Goal: Transaction & Acquisition: Purchase product/service

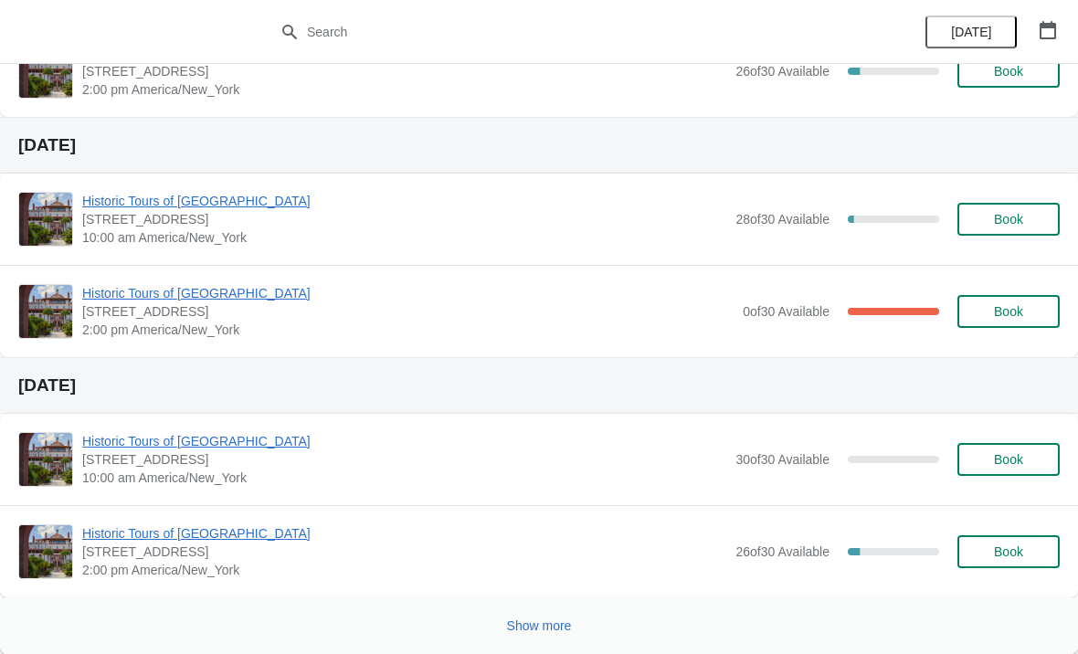
scroll to position [1345, 0]
click at [522, 631] on span "Show more" at bounding box center [539, 626] width 65 height 15
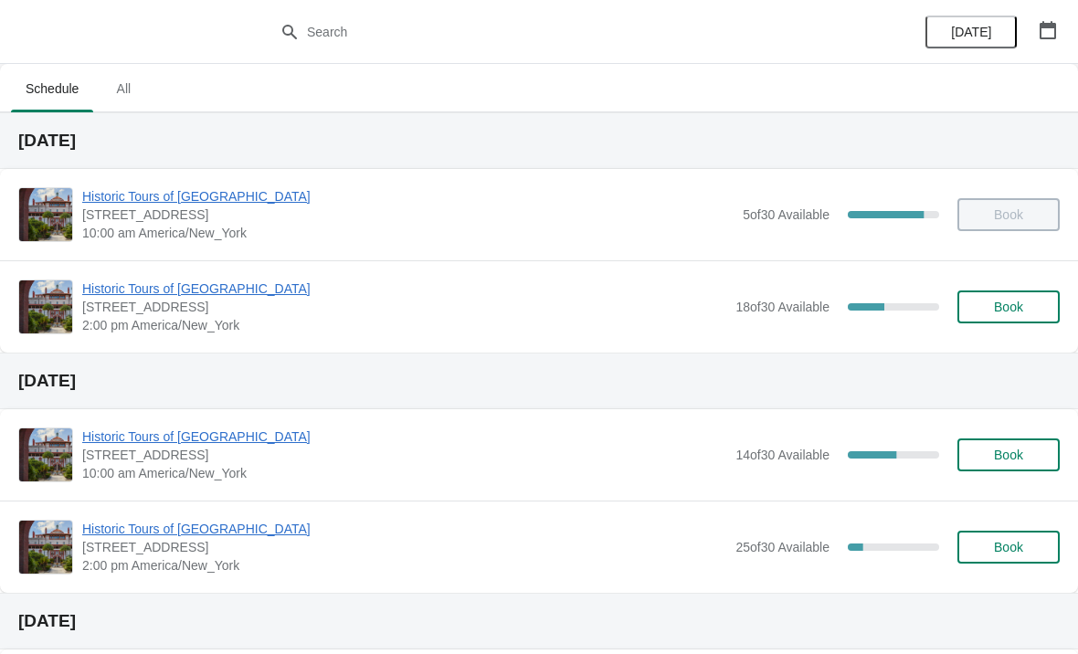
scroll to position [0, 0]
click at [231, 294] on span "Historic Tours of [GEOGRAPHIC_DATA]" at bounding box center [404, 289] width 644 height 18
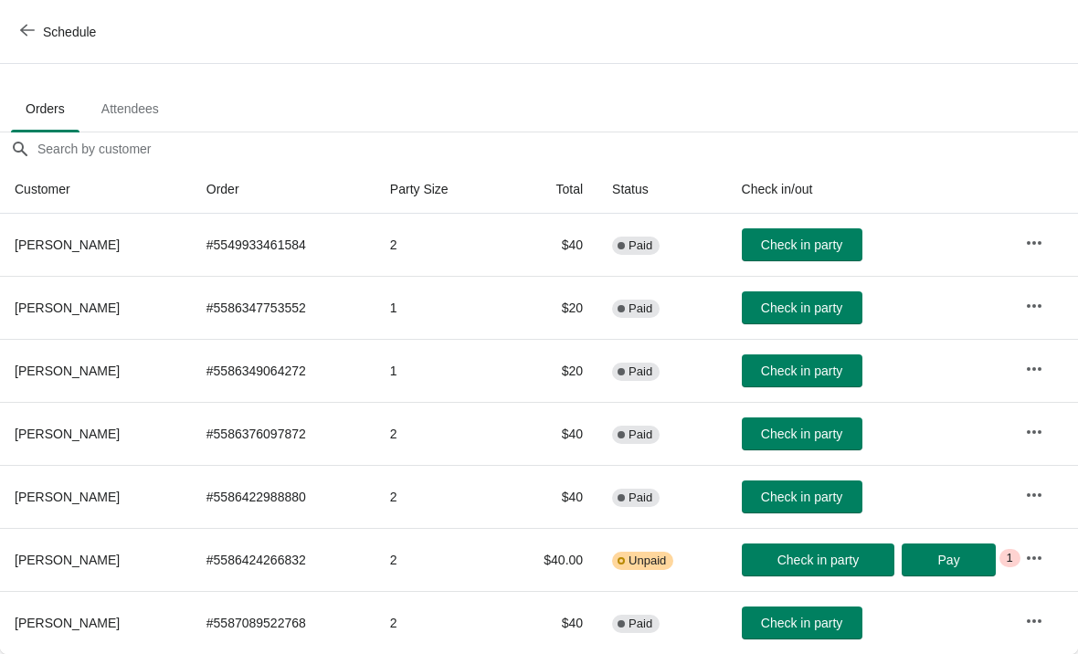
scroll to position [90, 0]
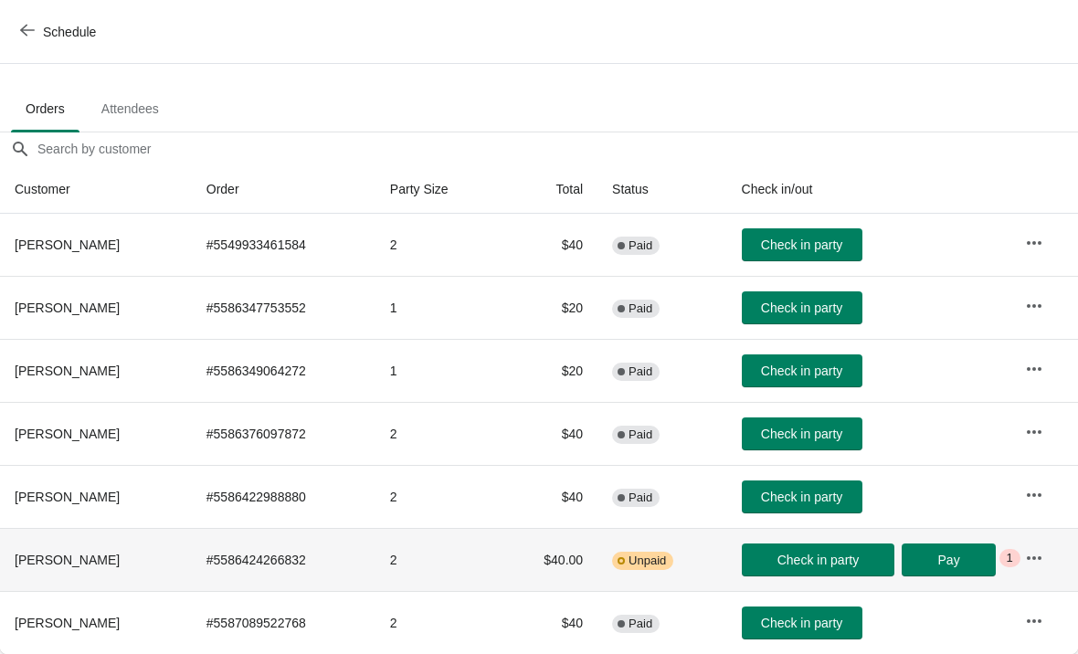
click at [653, 564] on span "Unpaid" at bounding box center [647, 561] width 37 height 15
click at [23, 25] on icon "button" at bounding box center [27, 30] width 15 height 15
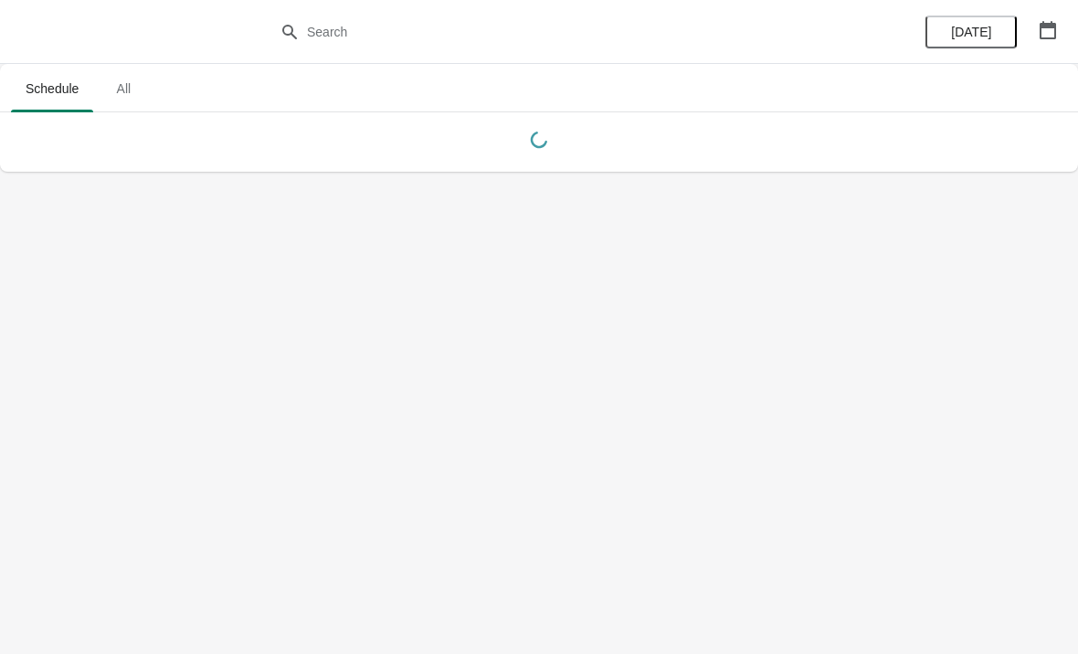
click at [1004, 26] on button "[DATE]" at bounding box center [971, 32] width 91 height 33
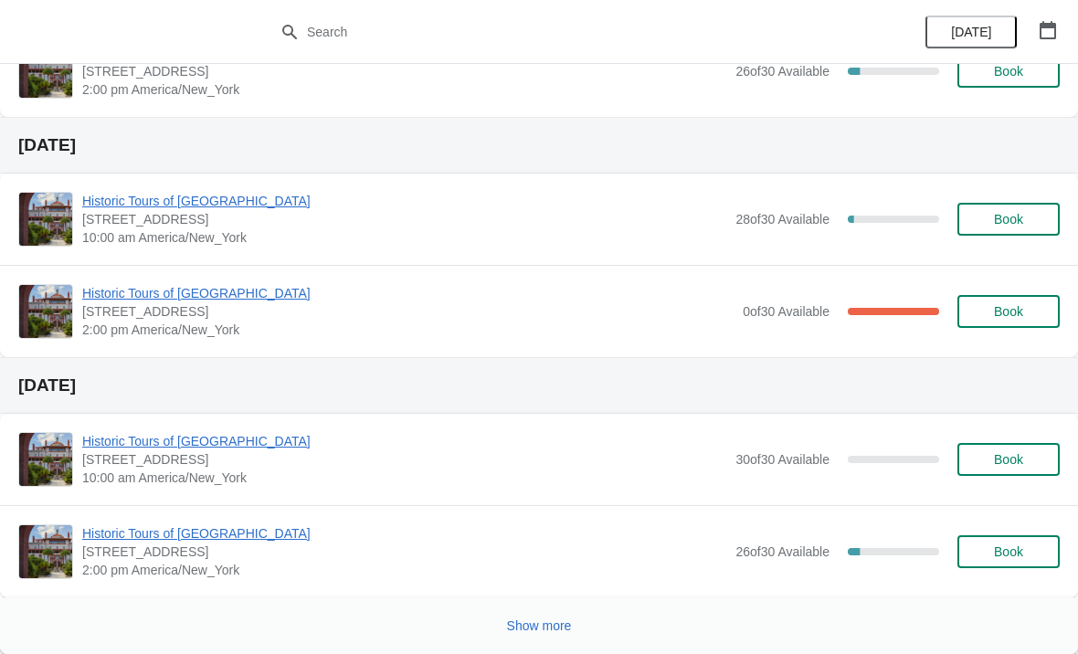
scroll to position [1345, 0]
click at [535, 635] on button "Show more" at bounding box center [540, 626] width 80 height 33
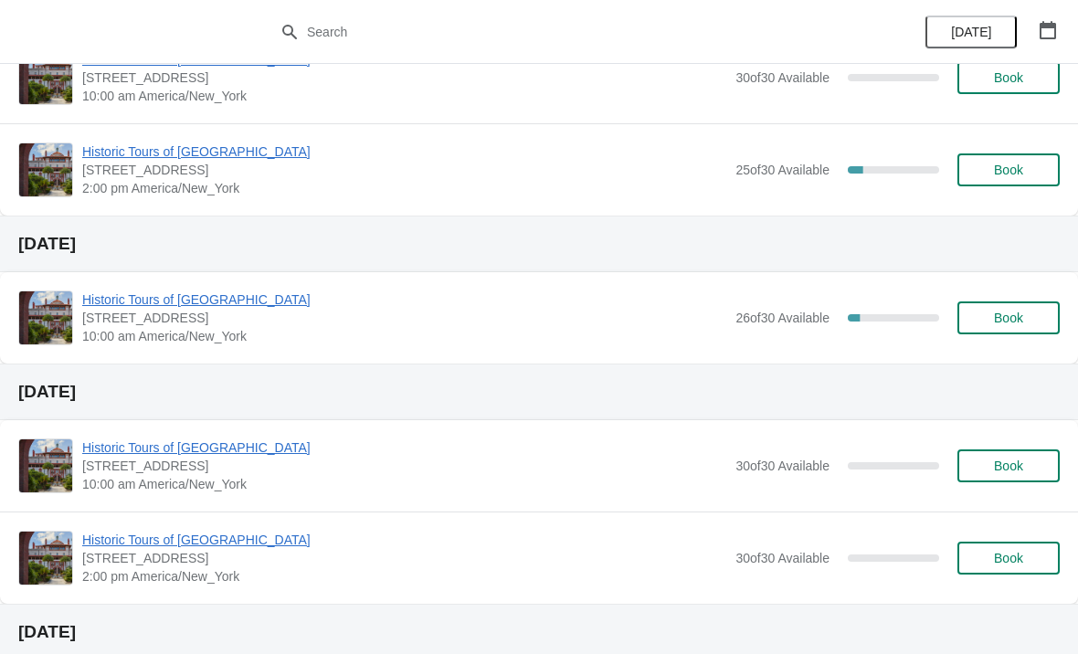
scroll to position [2359, 0]
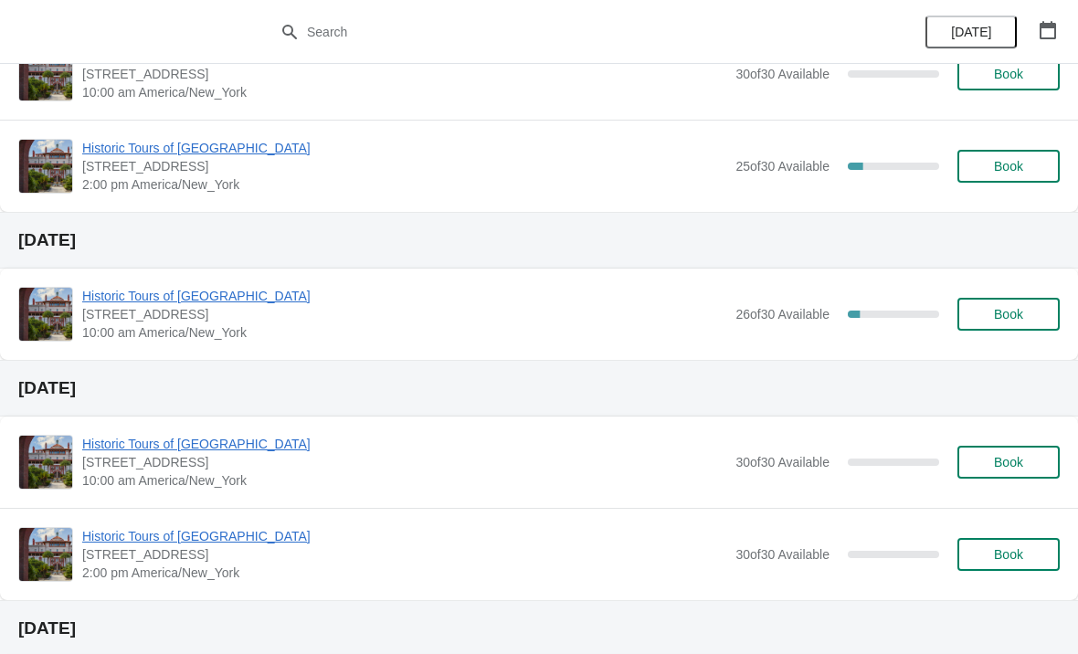
click at [1013, 562] on span "Book" at bounding box center [1008, 554] width 29 height 15
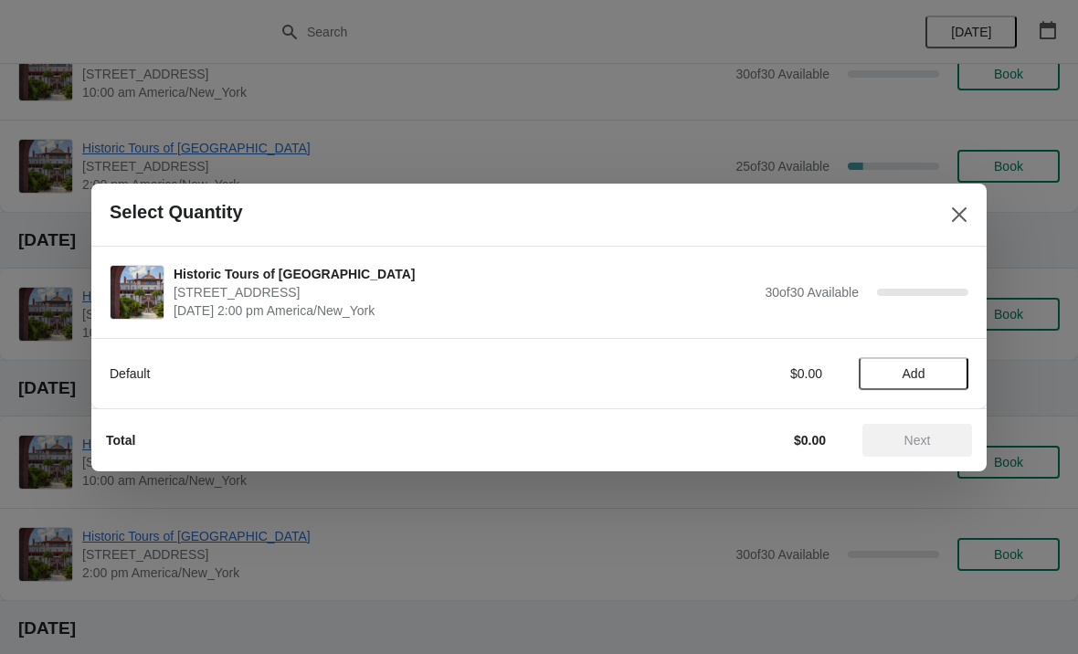
click at [942, 372] on span "Add" at bounding box center [913, 373] width 77 height 15
click at [942, 378] on icon at bounding box center [945, 373] width 19 height 19
click at [952, 366] on icon at bounding box center [945, 373] width 19 height 19
click at [954, 369] on icon at bounding box center [945, 373] width 19 height 19
click at [931, 440] on span "Next" at bounding box center [918, 440] width 27 height 15
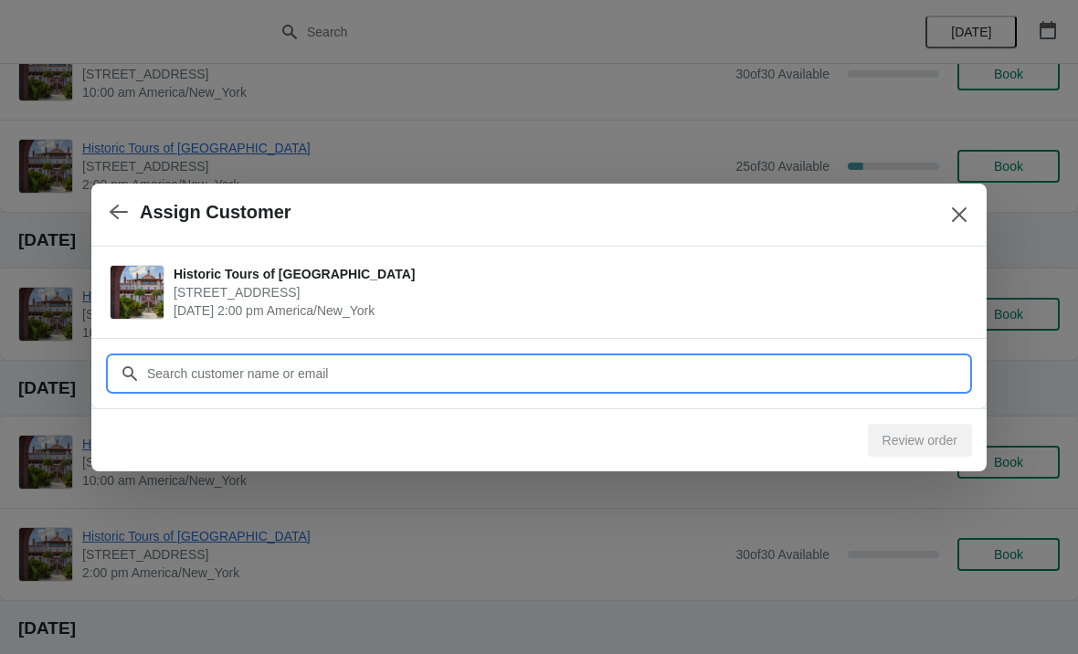
click at [924, 371] on input "Customer" at bounding box center [557, 373] width 822 height 33
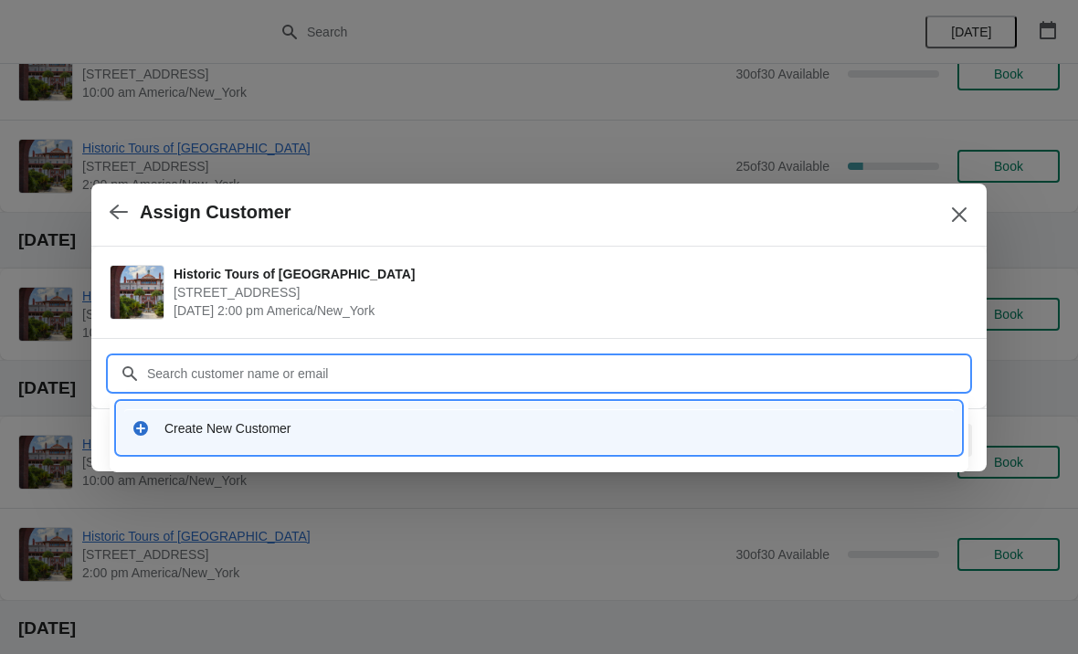
click at [178, 430] on div "Create New Customer" at bounding box center [555, 428] width 782 height 18
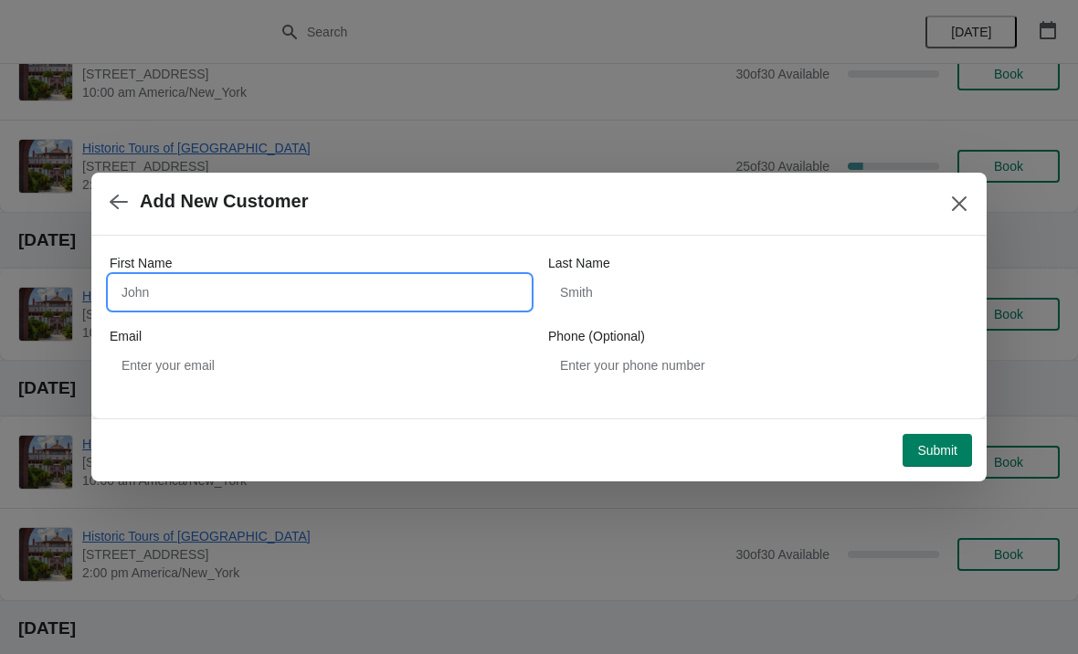
click at [208, 291] on input "First Name" at bounding box center [320, 292] width 420 height 33
type input "A"
type input "Nancy"
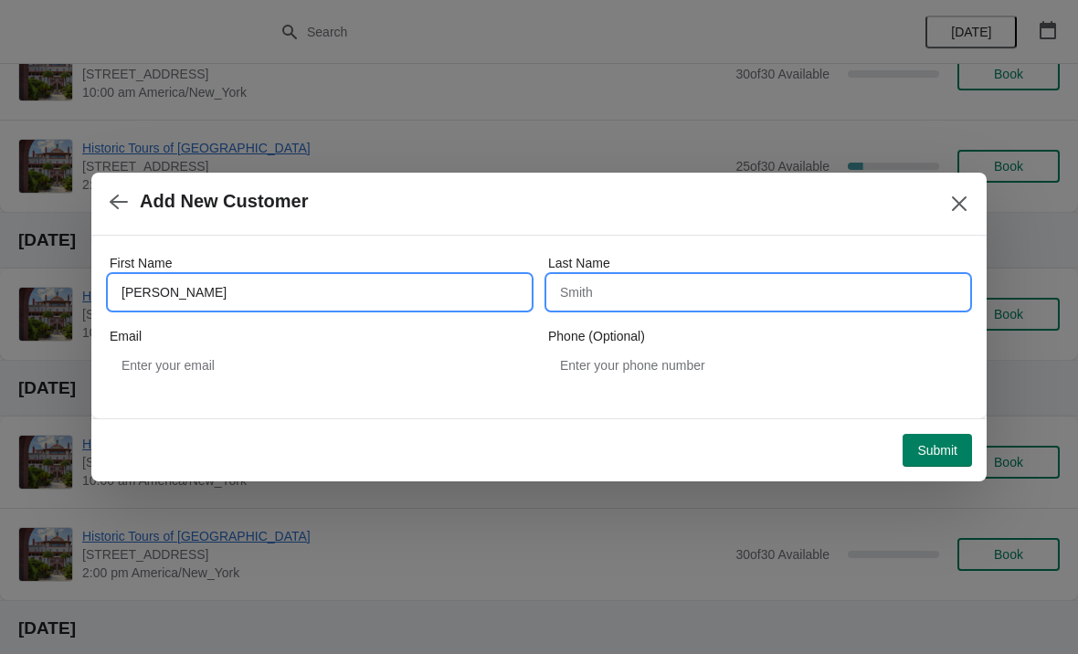
click at [740, 308] on input "Last Name" at bounding box center [758, 292] width 420 height 33
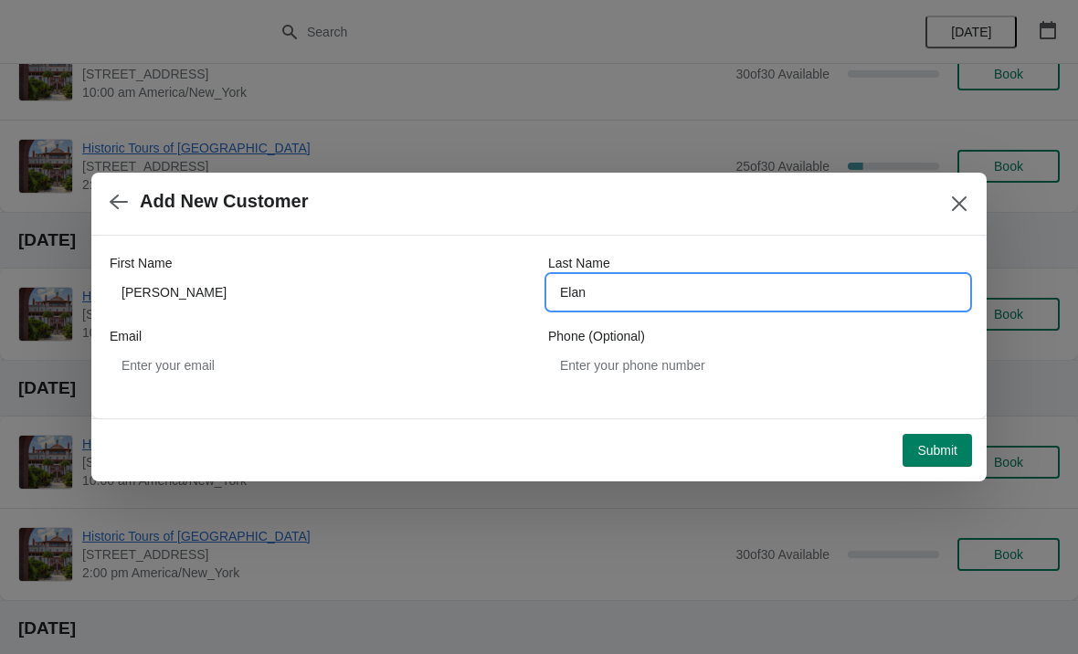
type input "Elan"
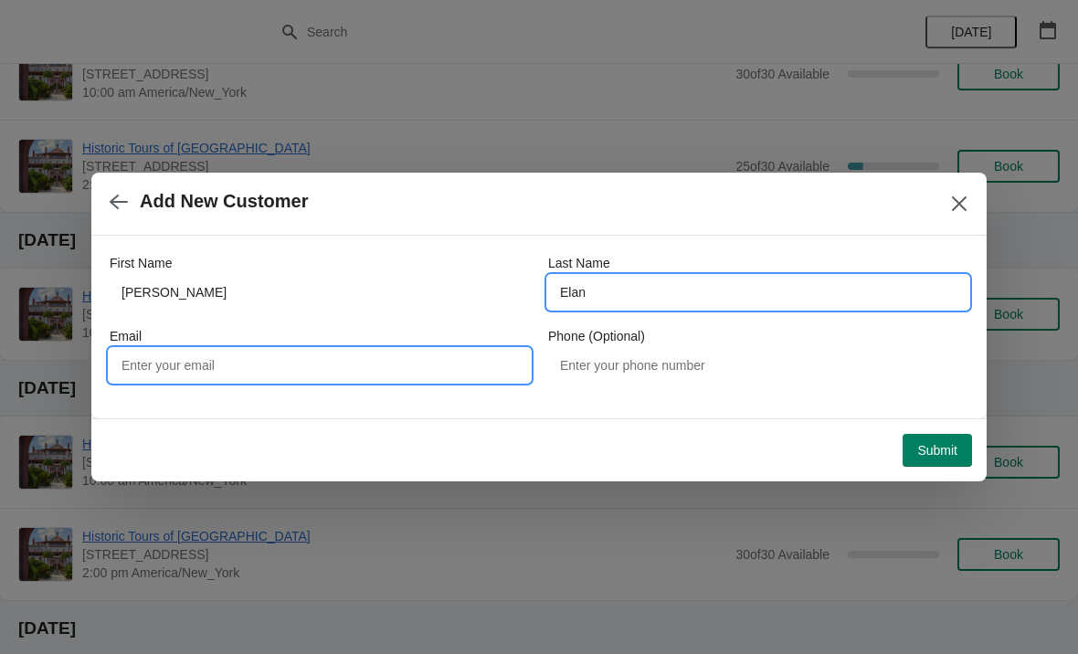
click at [276, 365] on input "Email" at bounding box center [320, 365] width 420 height 33
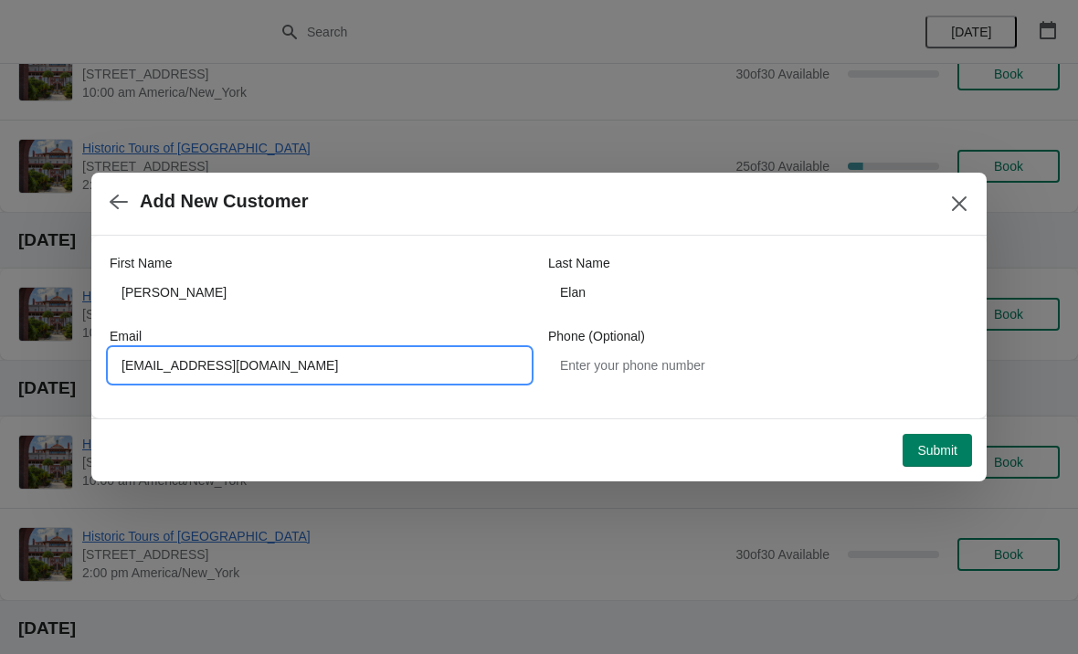
click at [180, 365] on input "Nancyselan@gmail.com" at bounding box center [320, 365] width 420 height 33
click at [188, 366] on input "Nancyselan@gmail.com" at bounding box center [320, 365] width 420 height 33
type input "Nancyselam@gmail.com"
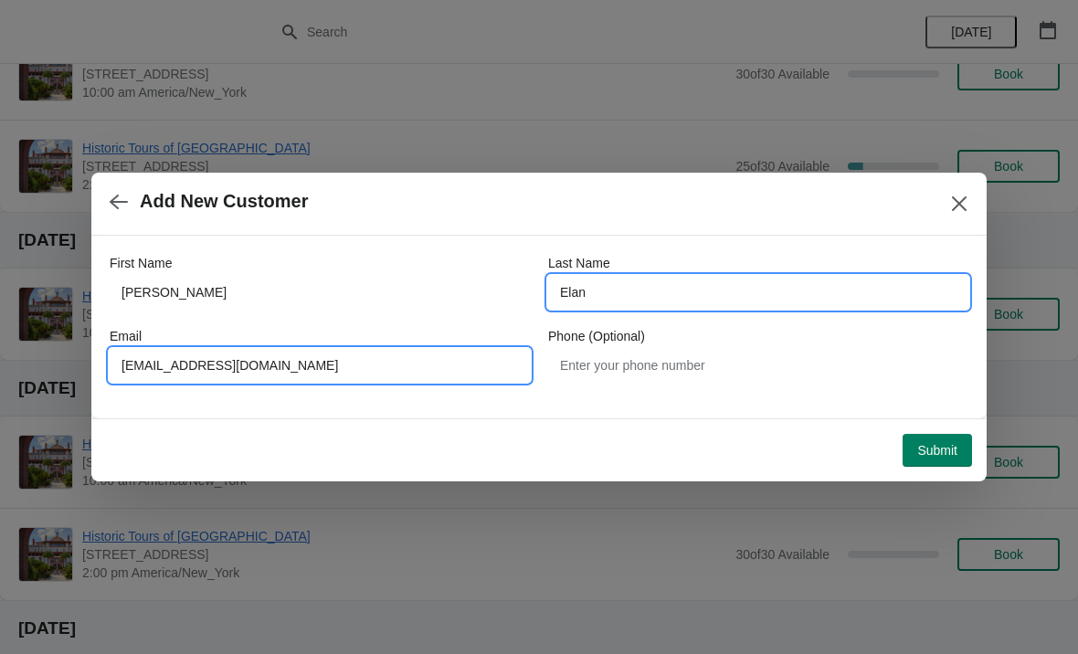
click at [739, 303] on input "Elan" at bounding box center [758, 292] width 420 height 33
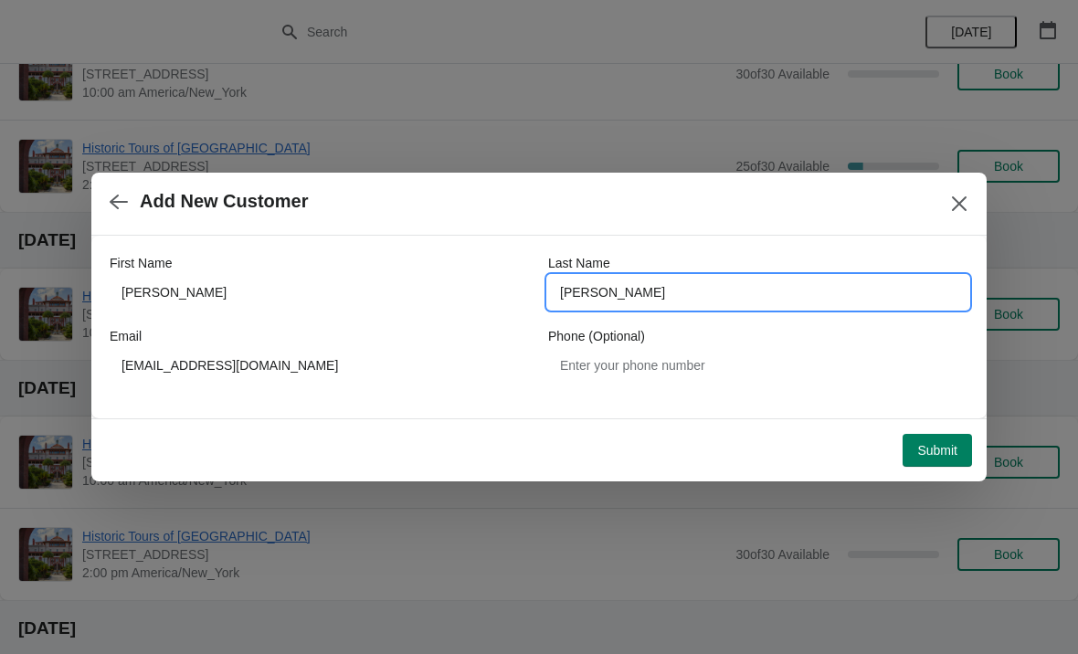
type input "Elam"
click at [952, 453] on span "Submit" at bounding box center [937, 450] width 40 height 15
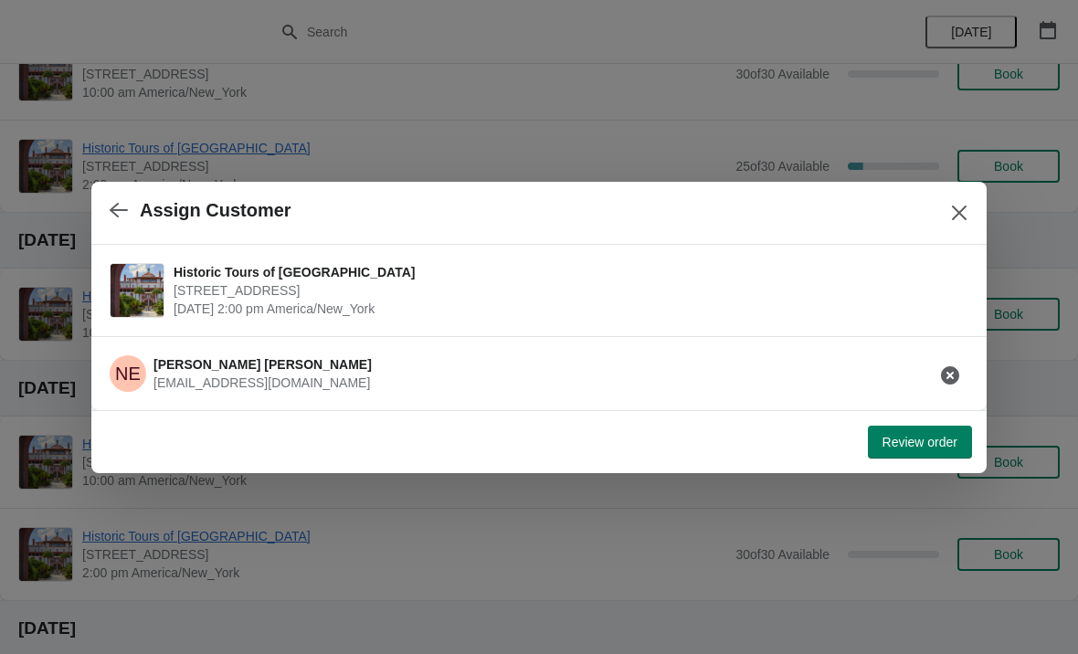
click at [926, 449] on span "Review order" at bounding box center [920, 442] width 75 height 15
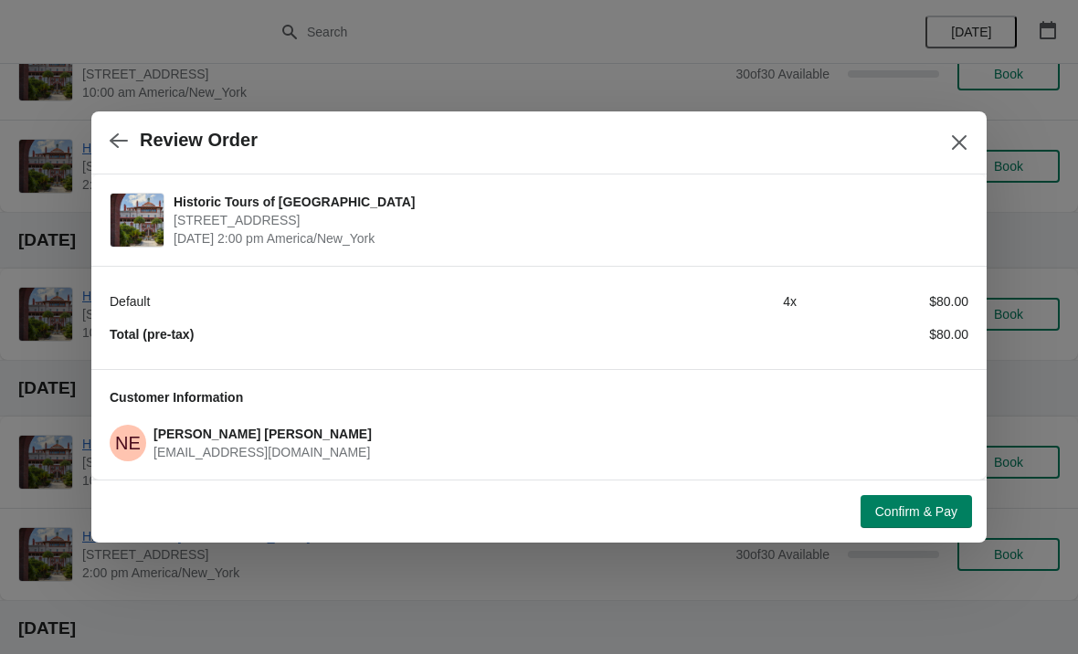
click at [918, 504] on span "Confirm & Pay" at bounding box center [916, 511] width 82 height 15
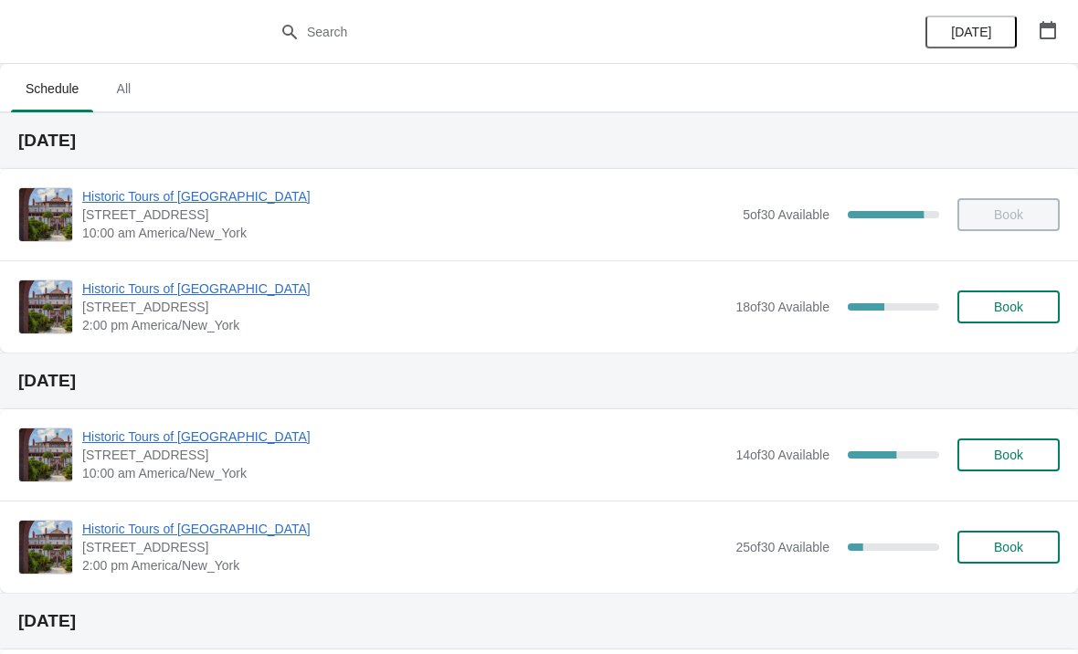
click at [1017, 315] on button "Book" at bounding box center [1009, 307] width 102 height 33
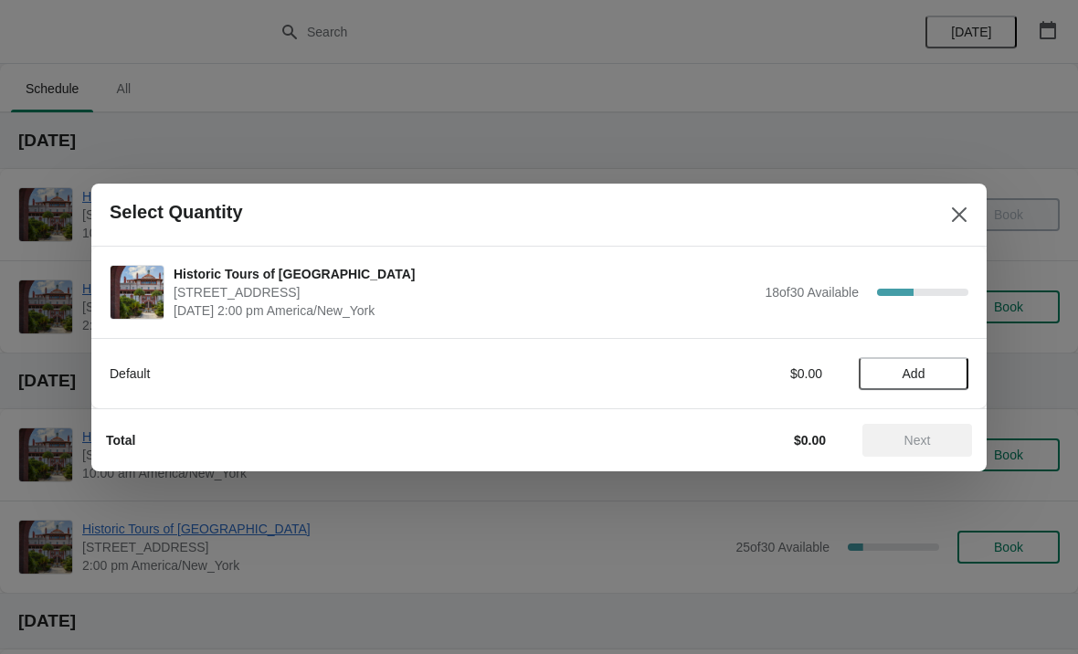
click at [938, 380] on span "Add" at bounding box center [913, 373] width 77 height 15
click at [960, 363] on div "Default $20.00 1" at bounding box center [539, 373] width 859 height 33
click at [962, 372] on div "1" at bounding box center [914, 373] width 110 height 19
click at [944, 367] on icon at bounding box center [945, 373] width 19 height 19
click at [952, 370] on icon at bounding box center [945, 373] width 19 height 19
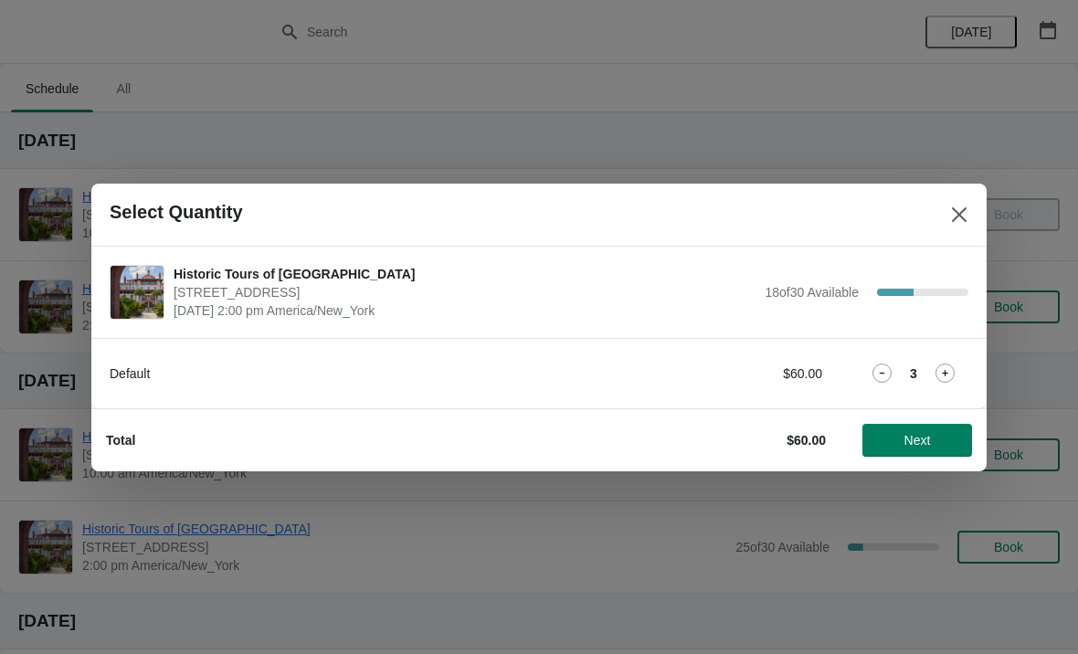
click at [933, 448] on button "Next" at bounding box center [918, 440] width 110 height 33
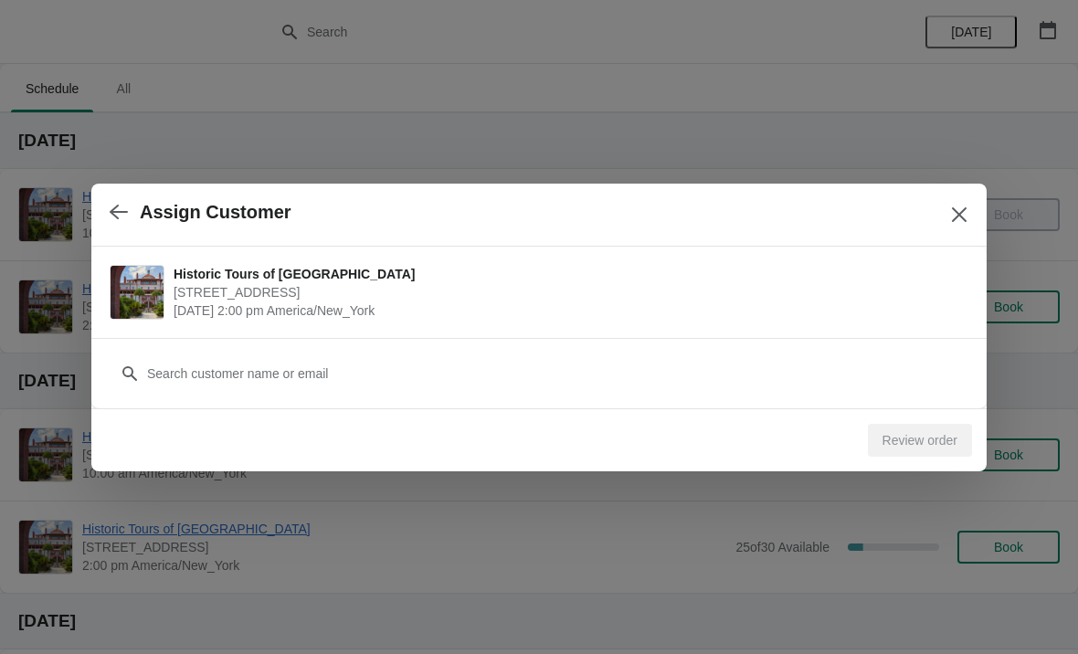
click at [116, 212] on icon "button" at bounding box center [119, 212] width 18 height 15
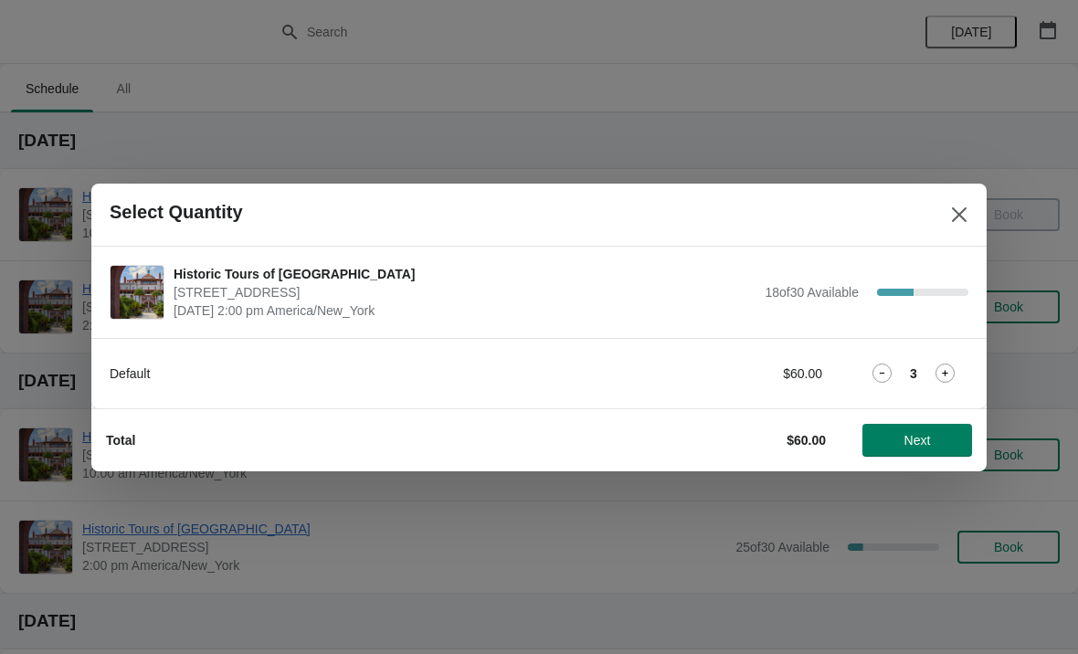
click at [875, 375] on icon at bounding box center [882, 373] width 19 height 19
click at [917, 451] on button "Next" at bounding box center [918, 440] width 110 height 33
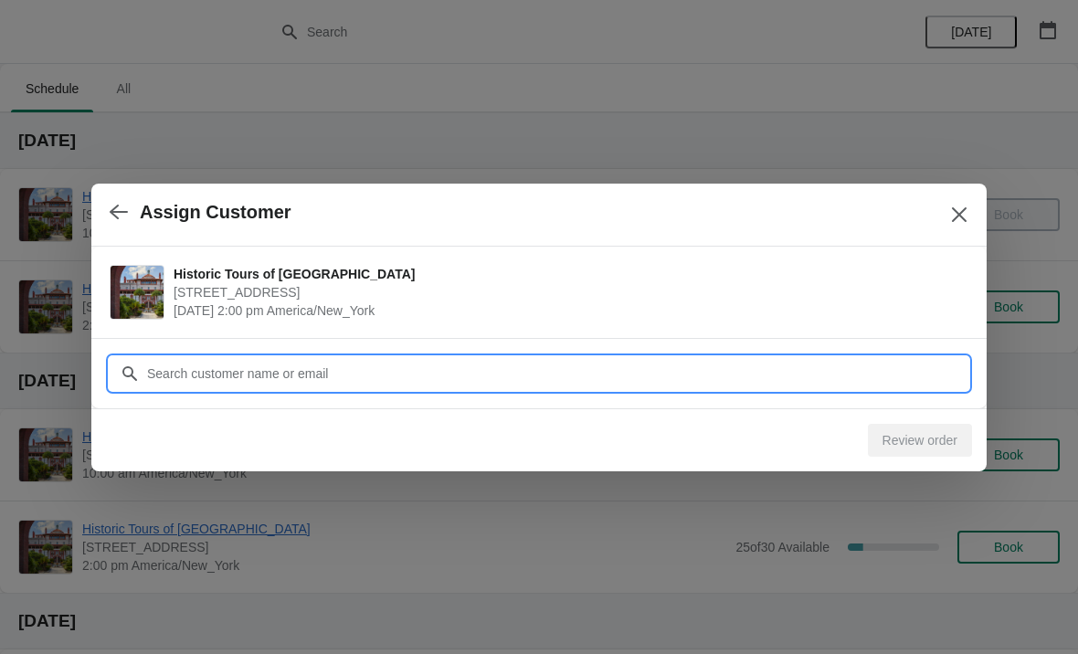
click at [897, 363] on input "Customer" at bounding box center [557, 373] width 822 height 33
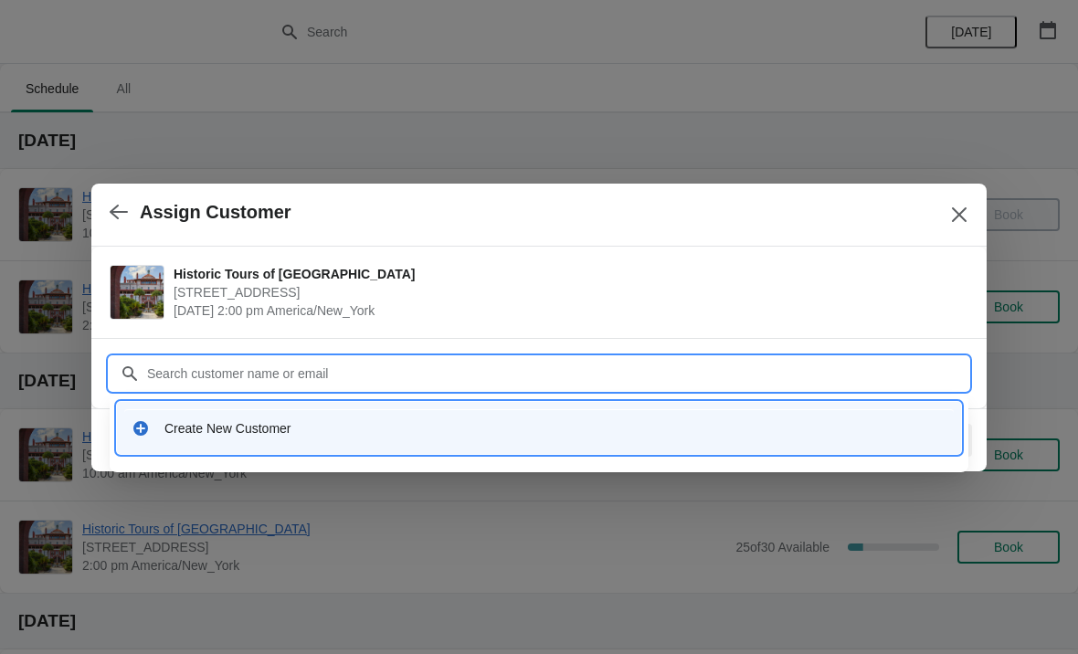
click at [180, 428] on div "Create New Customer" at bounding box center [555, 428] width 782 height 18
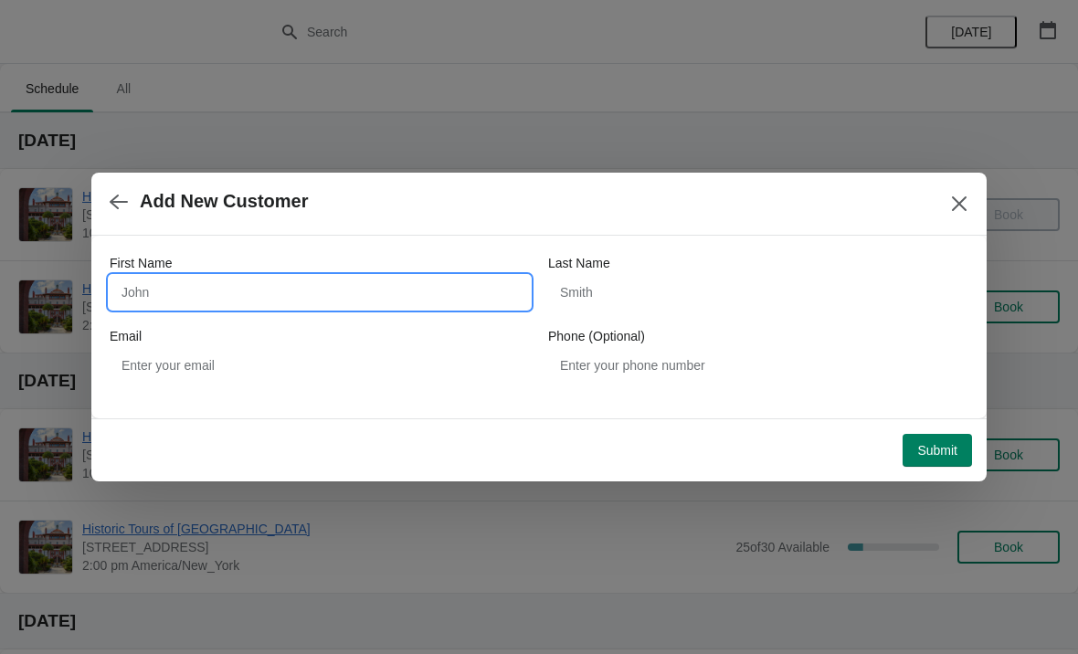
click at [201, 277] on input "First Name" at bounding box center [320, 292] width 420 height 33
type input "Sonia"
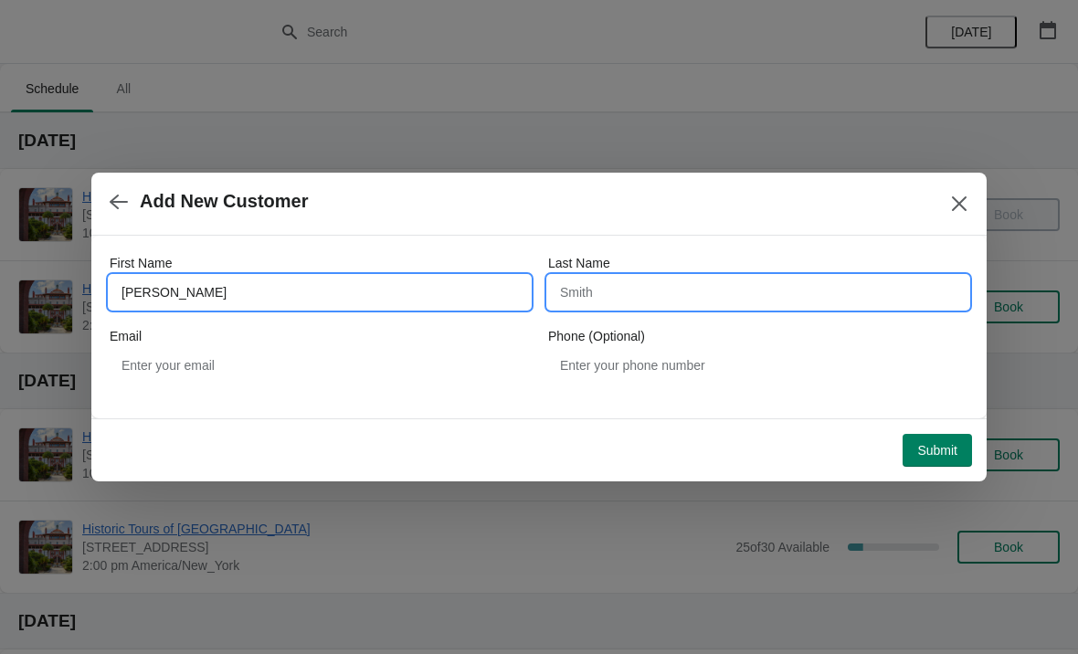
click at [737, 298] on input "Last Name" at bounding box center [758, 292] width 420 height 33
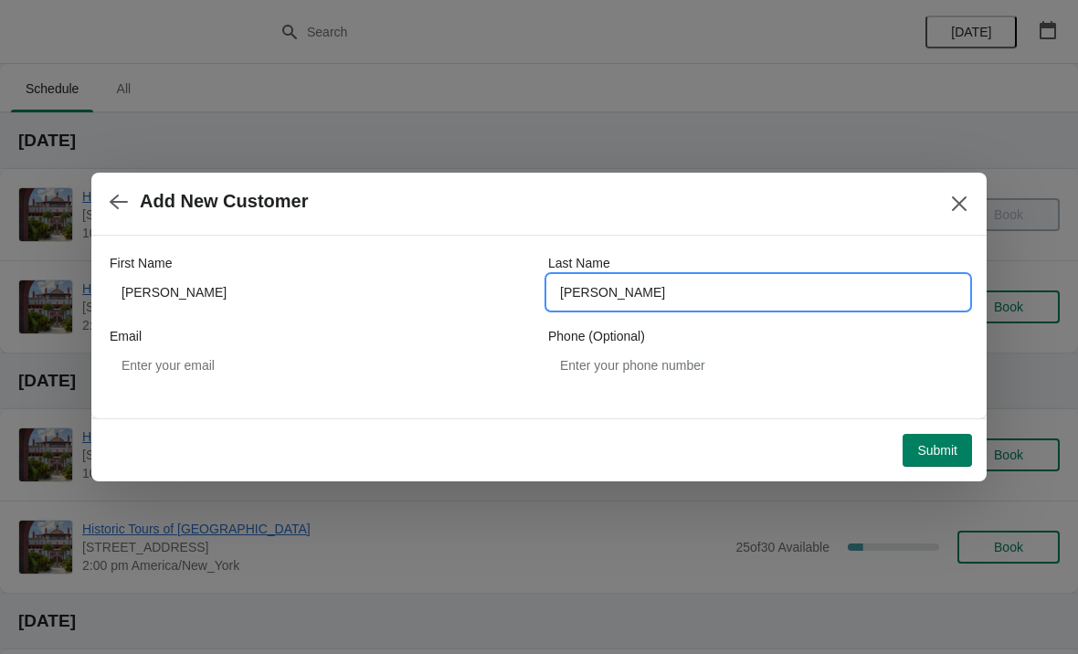
type input "Cullen"
click at [843, 209] on span "Add New Customer" at bounding box center [517, 201] width 815 height 21
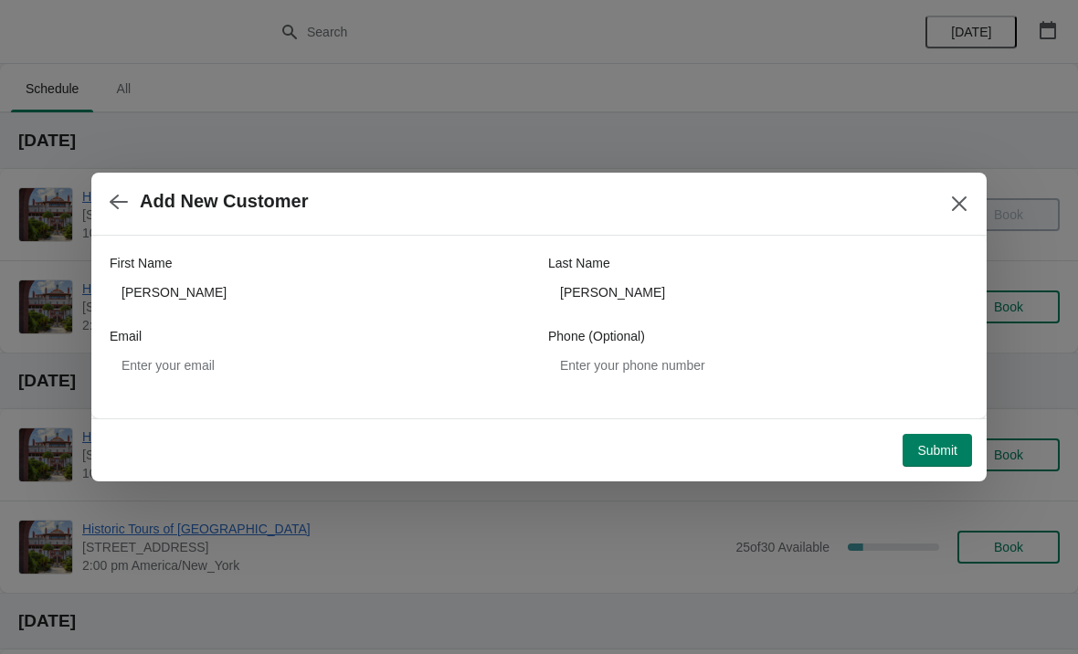
click at [942, 460] on button "Submit" at bounding box center [937, 450] width 69 height 33
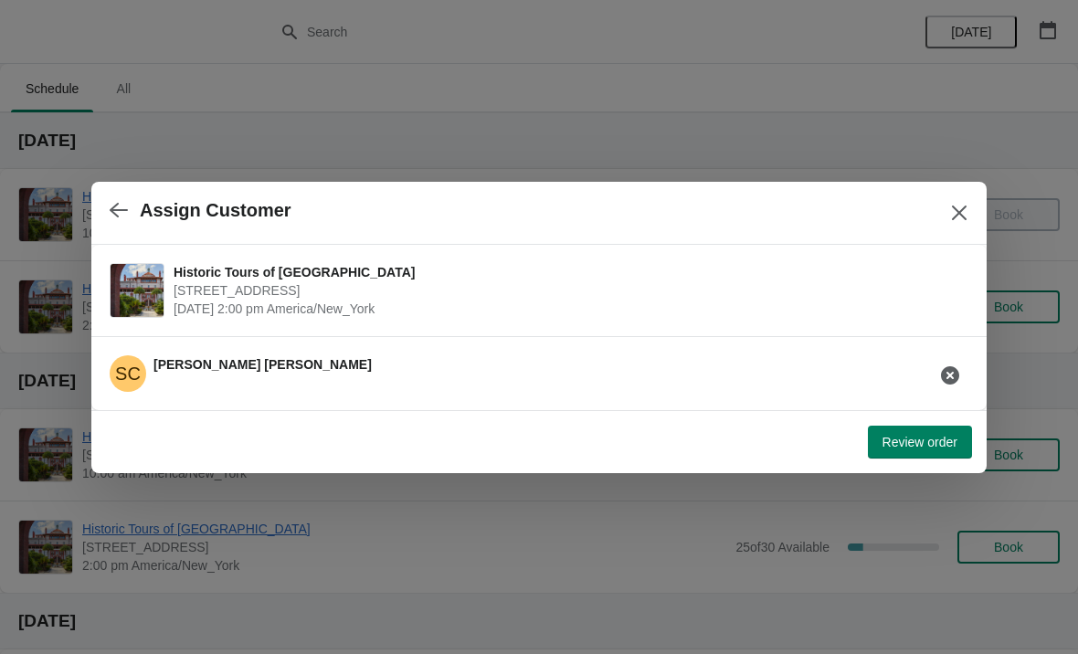
click at [922, 439] on span "Review order" at bounding box center [920, 442] width 75 height 15
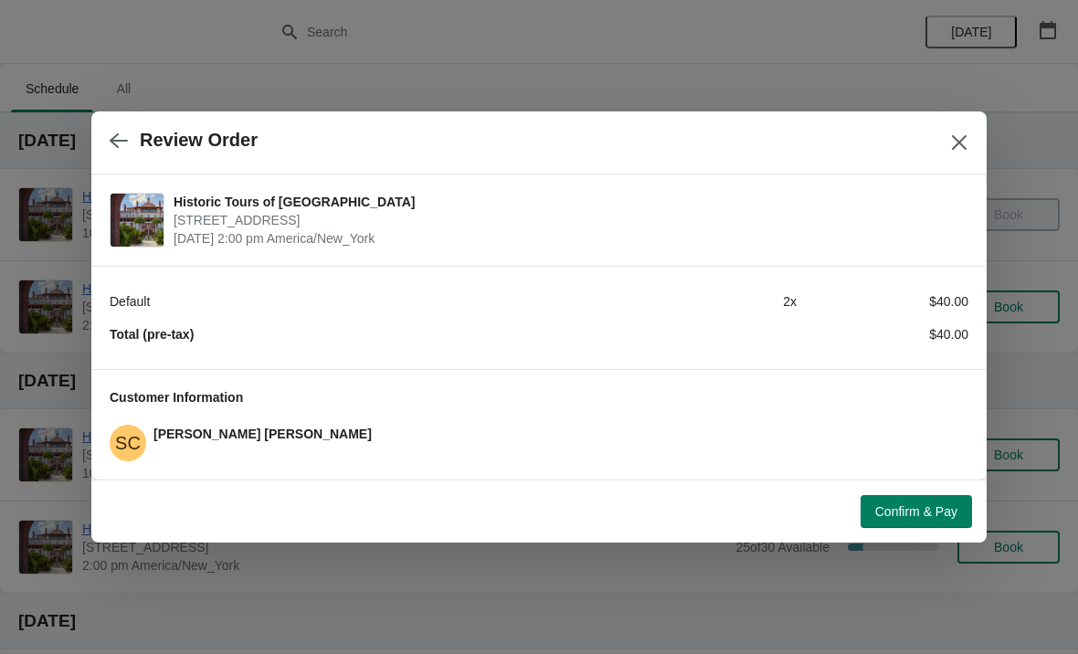
click at [943, 511] on span "Confirm & Pay" at bounding box center [916, 511] width 82 height 15
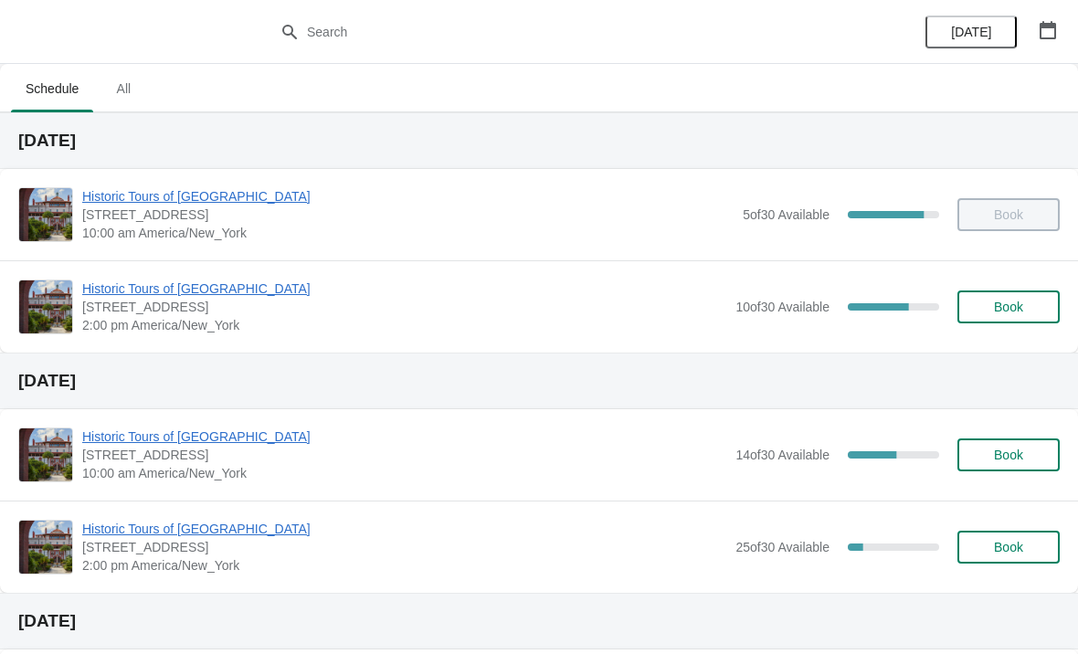
click at [225, 295] on span "Historic Tours of [GEOGRAPHIC_DATA]" at bounding box center [404, 289] width 644 height 18
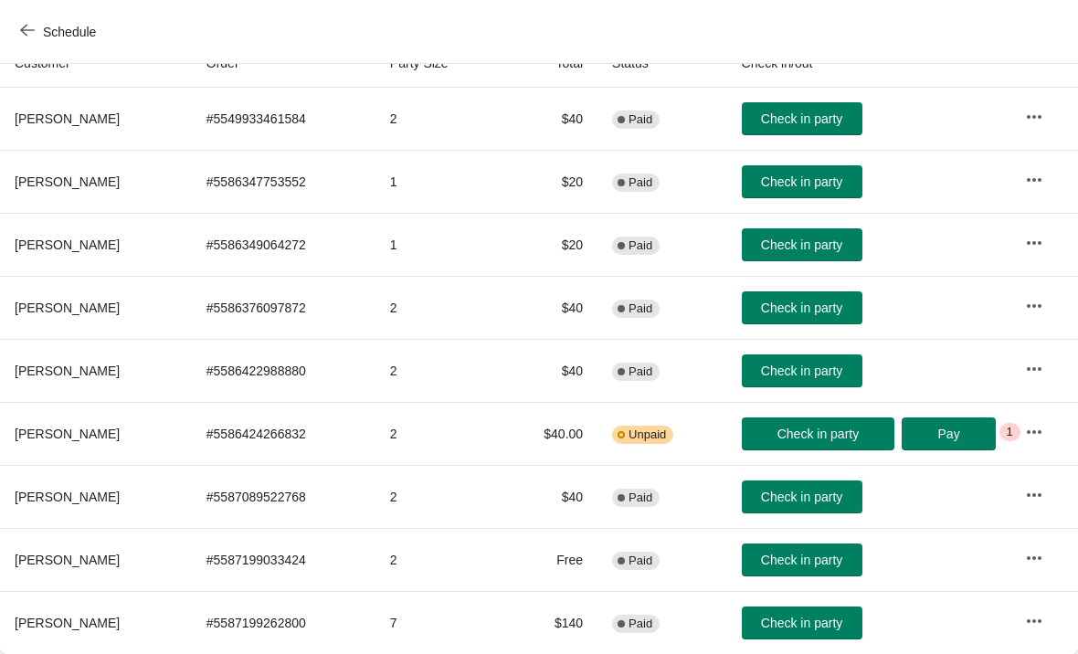
scroll to position [216, 0]
click at [822, 568] on button "Check in party" at bounding box center [802, 560] width 121 height 33
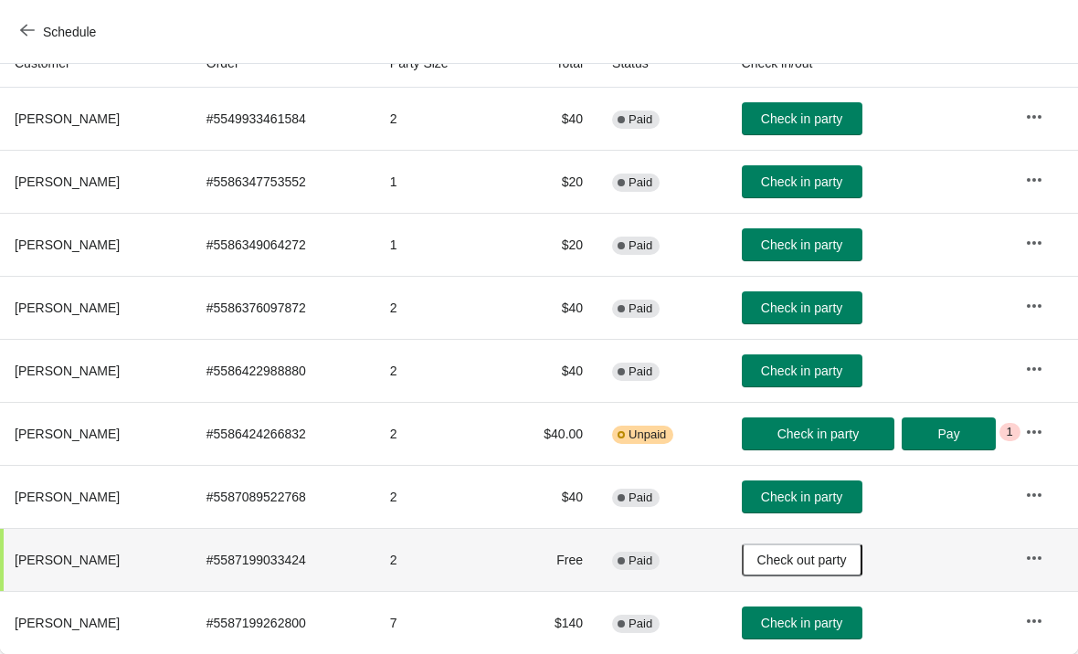
click at [27, 27] on icon "button" at bounding box center [27, 30] width 15 height 15
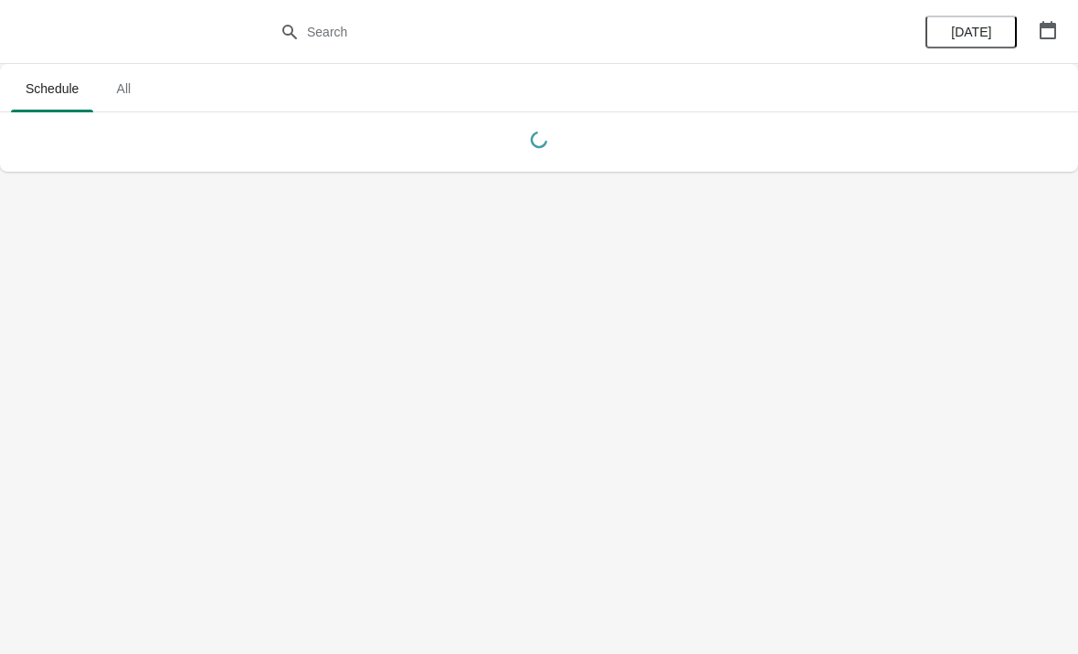
scroll to position [0, 0]
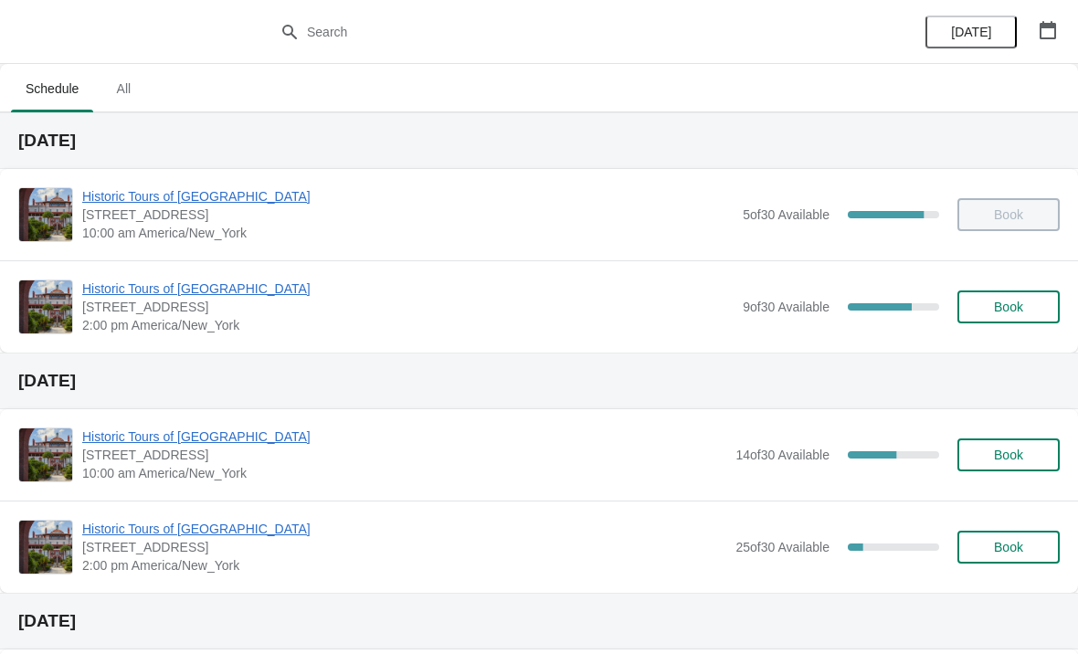
click at [1017, 303] on span "Book" at bounding box center [1008, 307] width 29 height 15
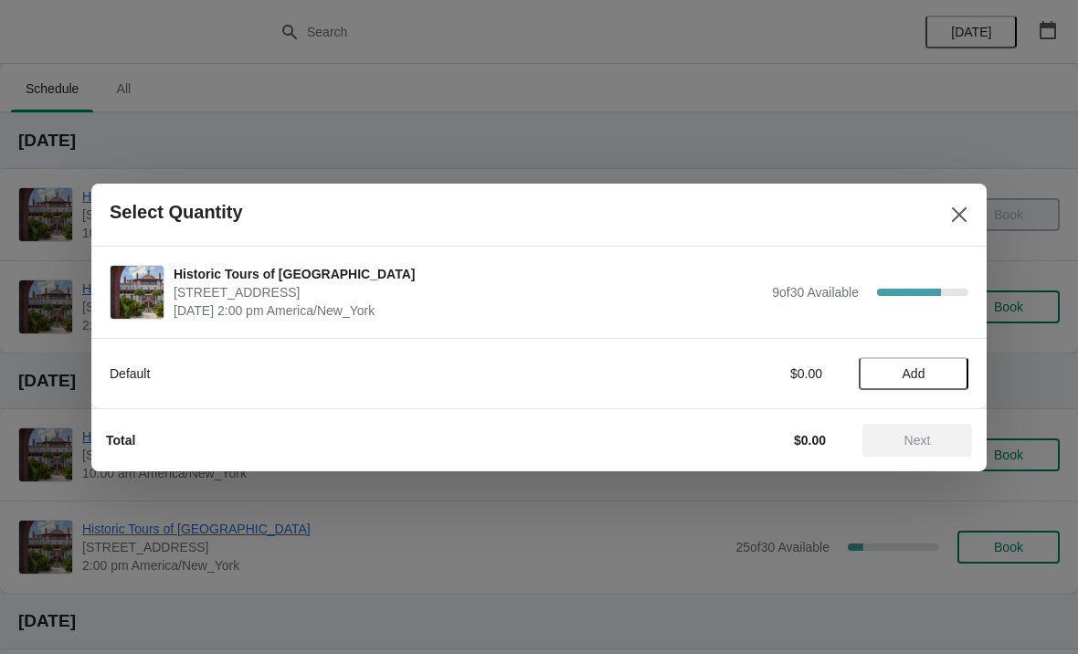
click at [926, 369] on span "Add" at bounding box center [914, 373] width 23 height 15
click at [940, 378] on icon at bounding box center [945, 373] width 19 height 19
click at [939, 442] on span "Next" at bounding box center [917, 440] width 80 height 15
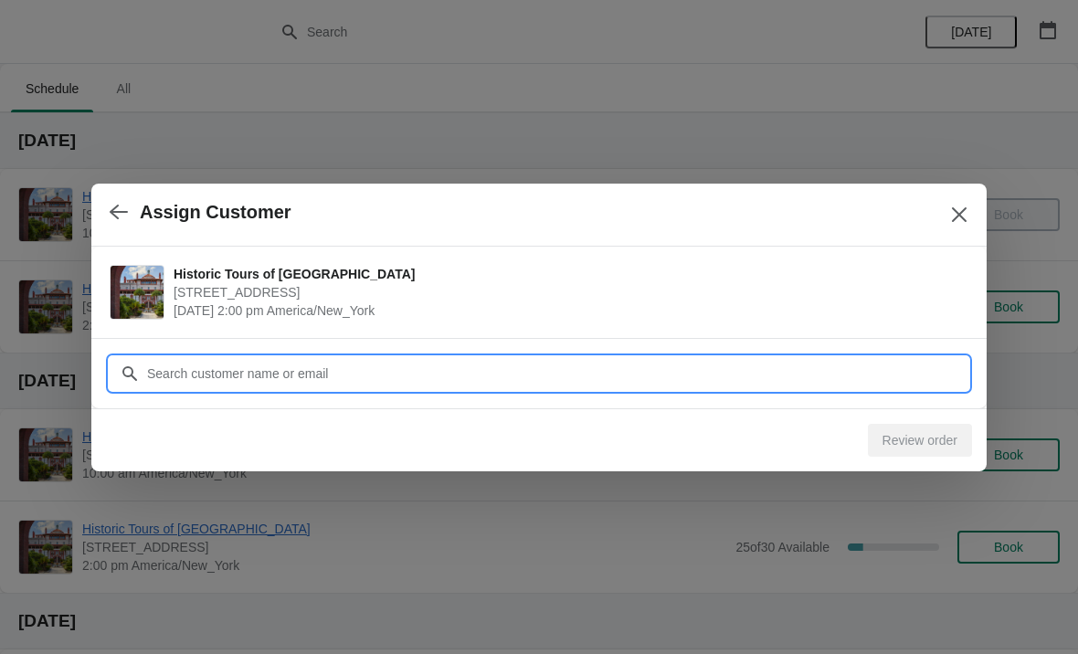
click at [541, 385] on input "Customer" at bounding box center [557, 373] width 822 height 33
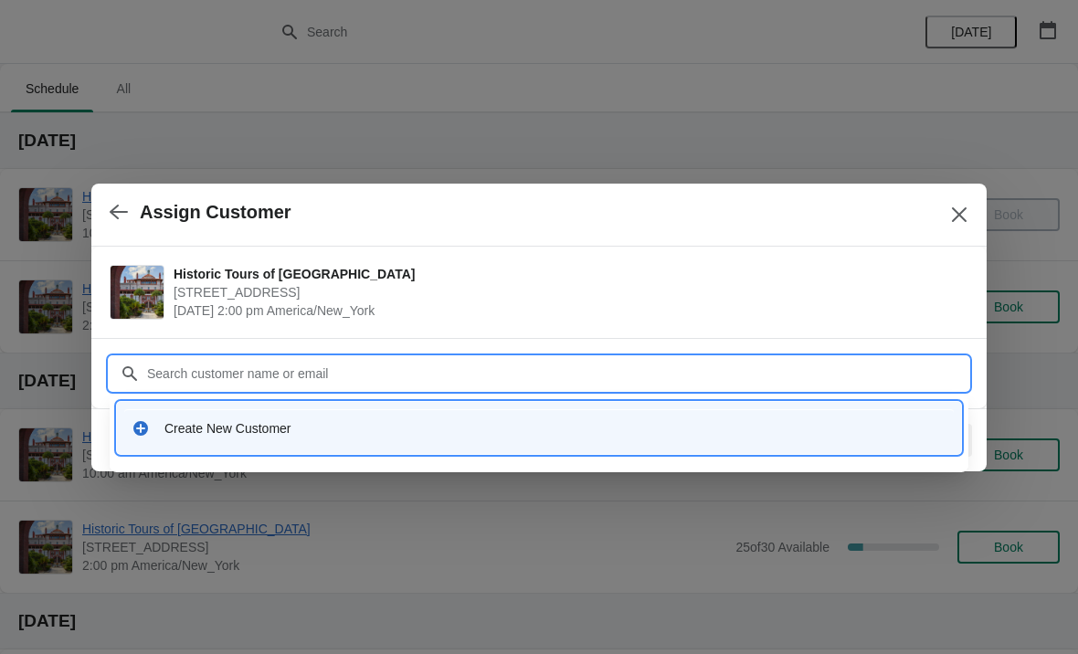
click at [184, 442] on div "Create New Customer" at bounding box center [539, 427] width 830 height 37
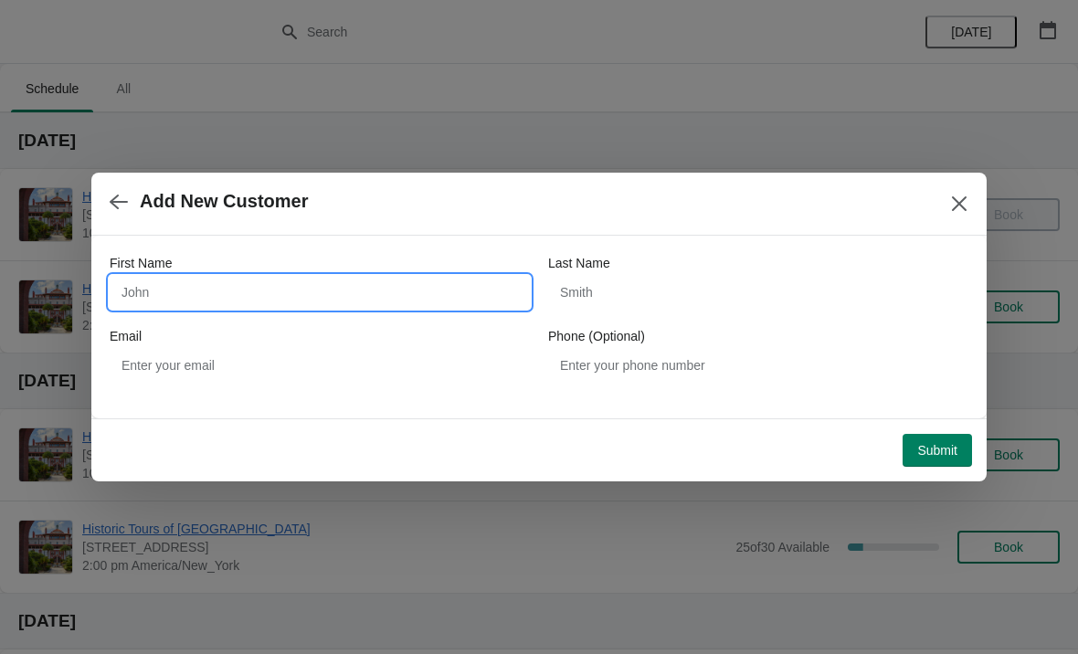
click at [234, 278] on input "First Name" at bounding box center [320, 292] width 420 height 33
type input "Krasi"
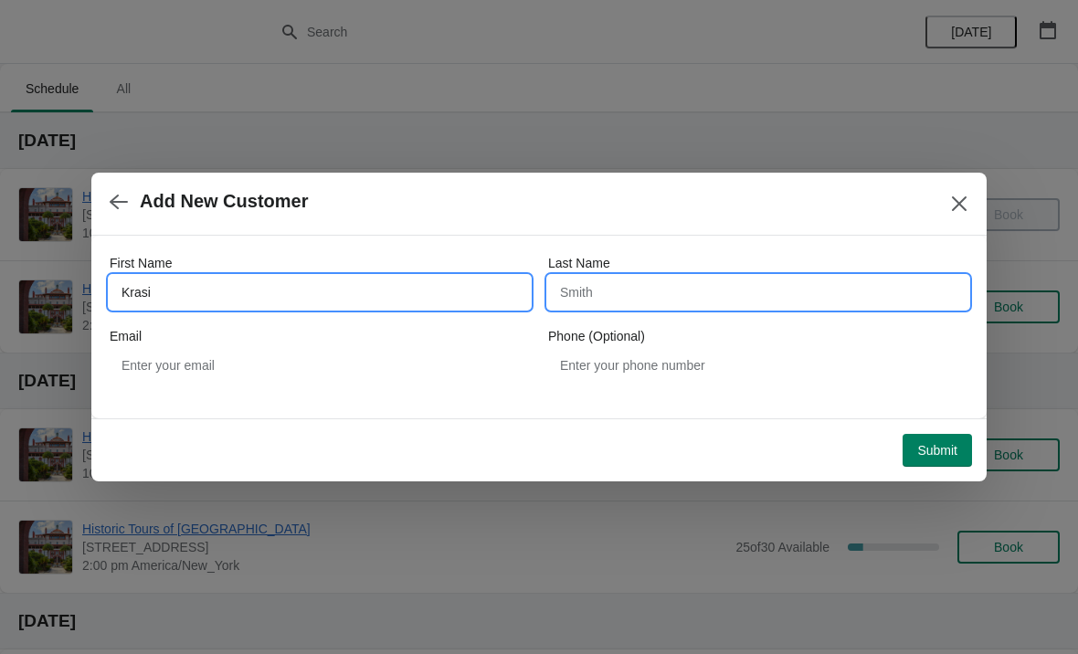
click at [851, 302] on input "Last Name" at bounding box center [758, 292] width 420 height 33
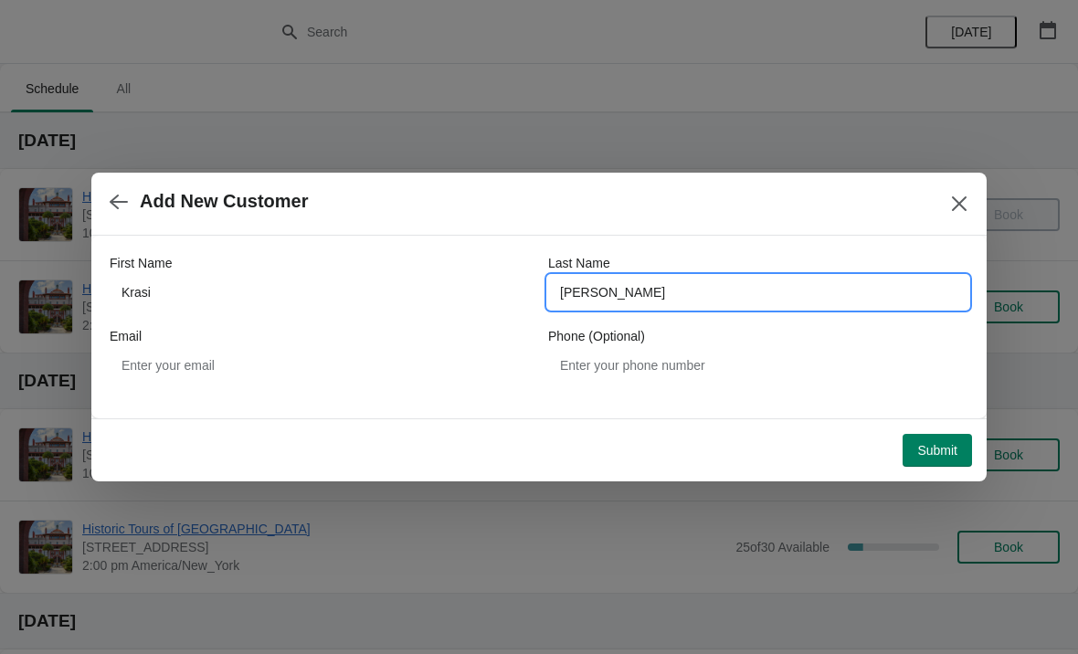
type input "Petrov"
click at [843, 211] on span "Add New Customer" at bounding box center [517, 201] width 815 height 21
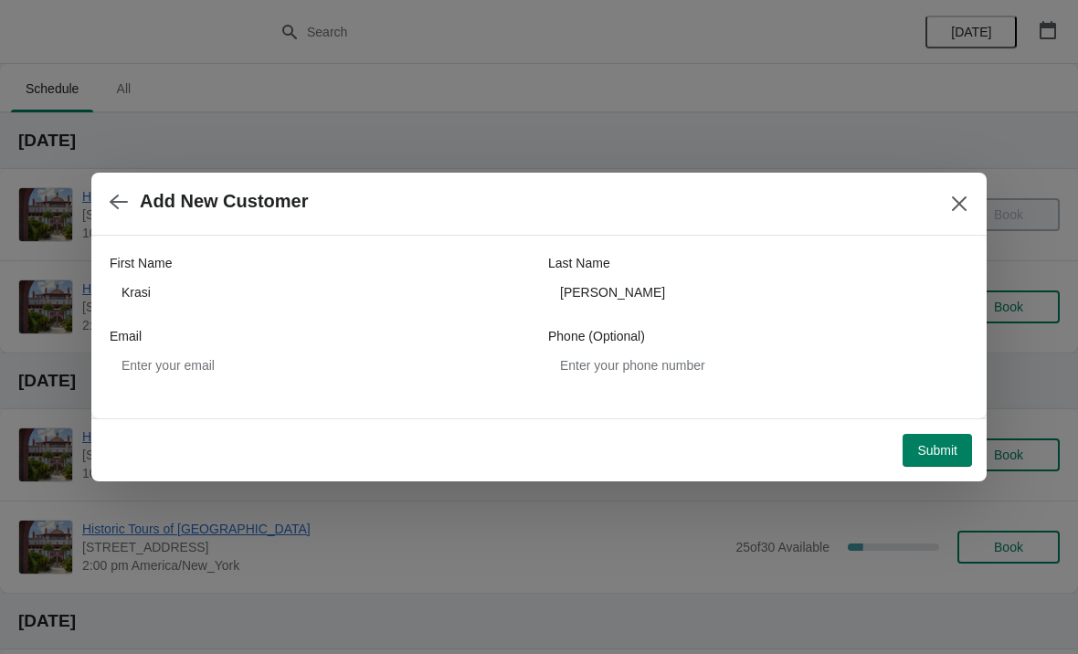
click at [942, 453] on span "Submit" at bounding box center [937, 450] width 40 height 15
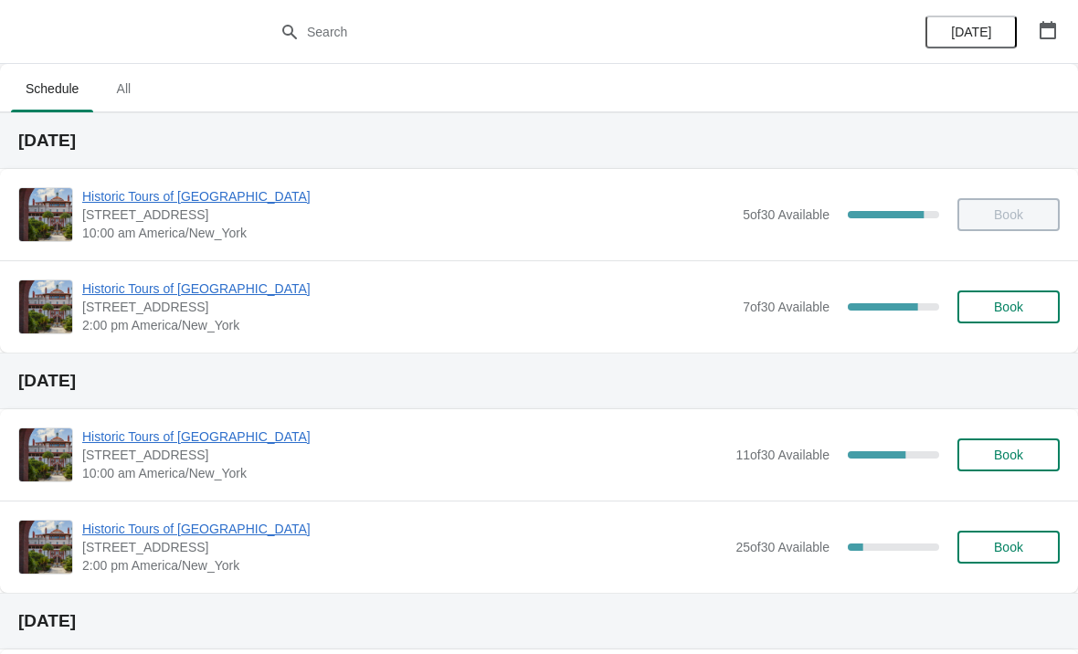
click at [126, 287] on span "Historic Tours of [GEOGRAPHIC_DATA]" at bounding box center [408, 289] width 652 height 18
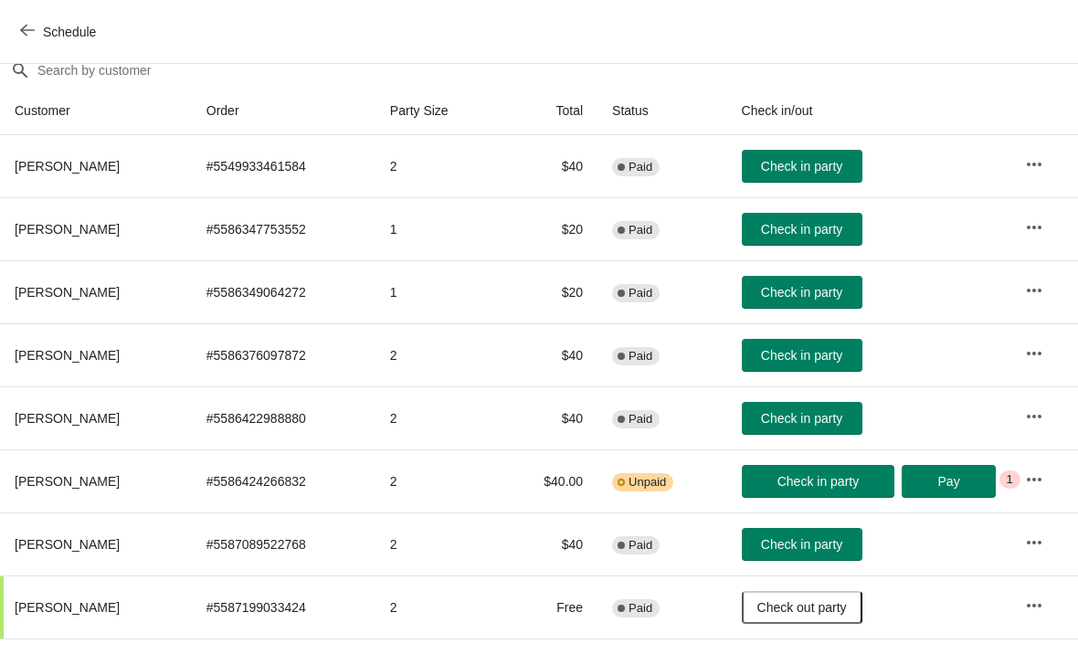
scroll to position [162, 0]
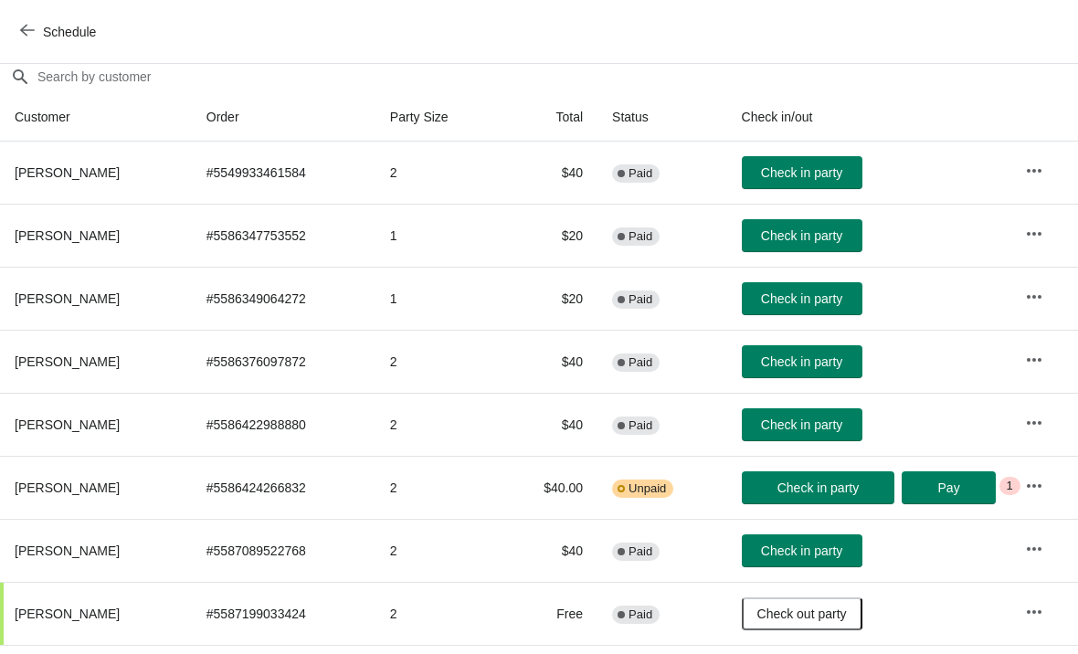
click at [1037, 486] on icon "button" at bounding box center [1034, 486] width 15 height 4
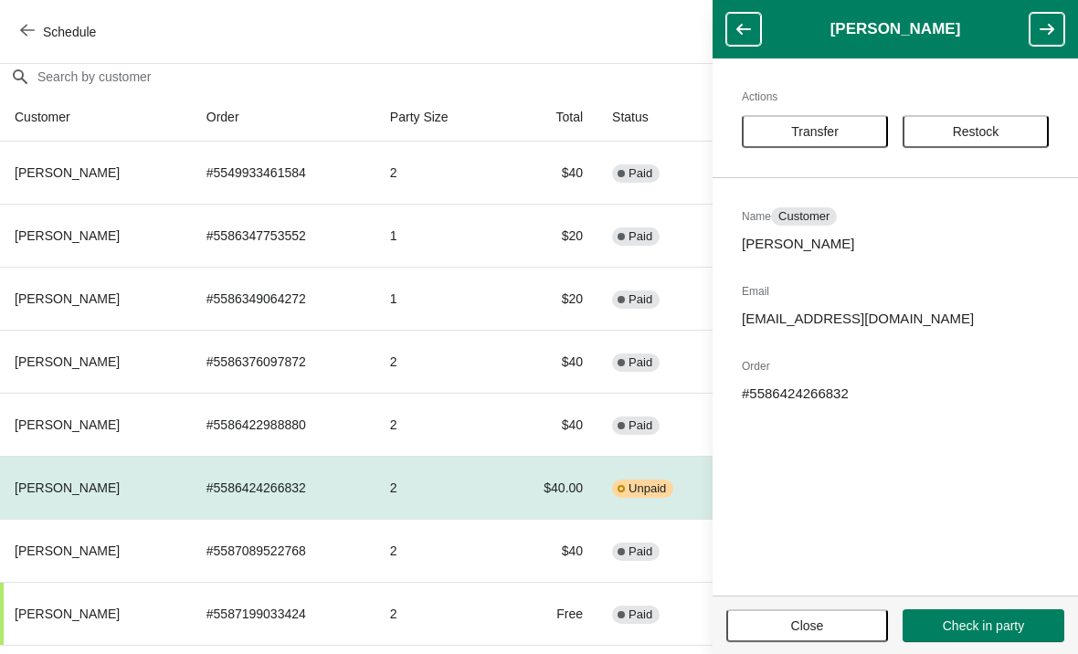
click at [198, 480] on td "# 5586424266832" at bounding box center [284, 487] width 184 height 63
click at [838, 641] on button "Close" at bounding box center [807, 626] width 162 height 33
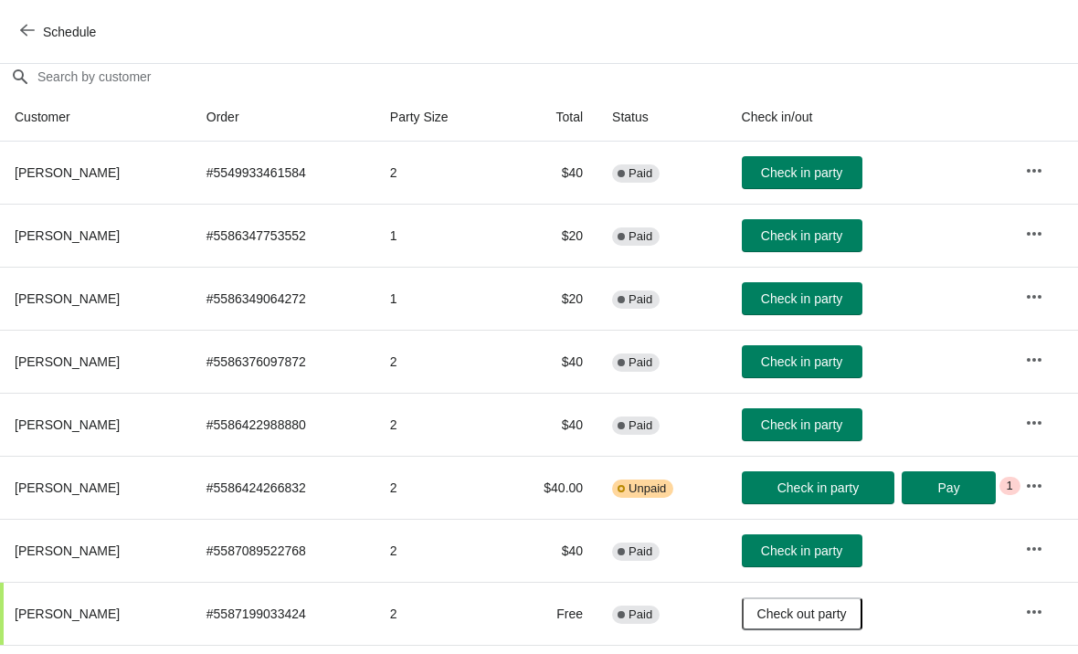
click at [875, 482] on span "Check in party" at bounding box center [819, 488] width 124 height 15
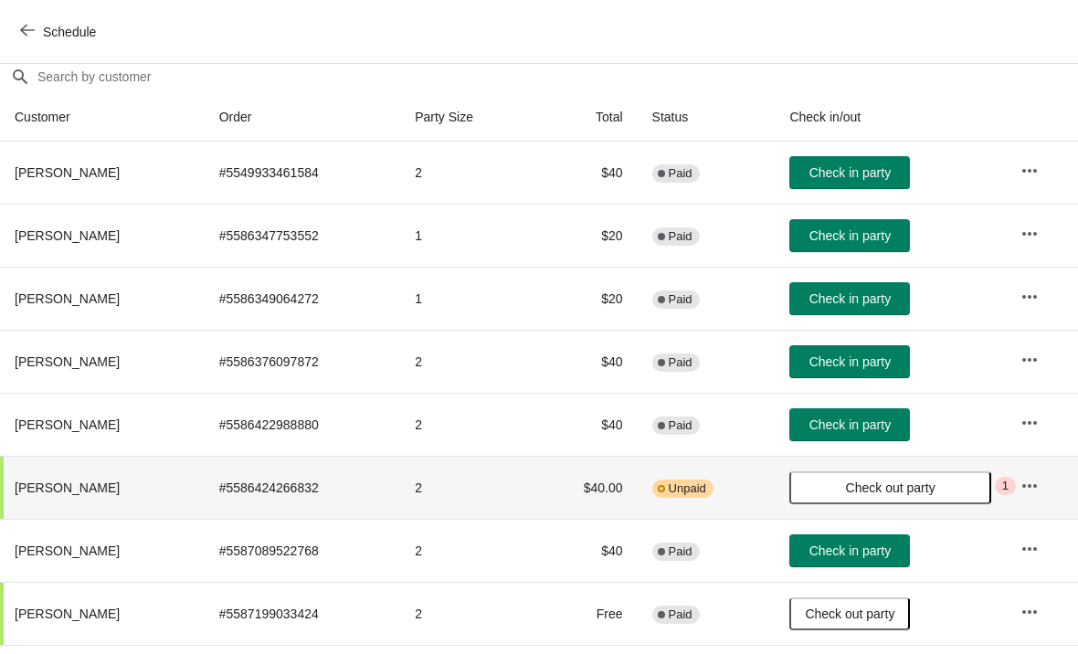
click at [1045, 488] on button "button" at bounding box center [1029, 486] width 33 height 33
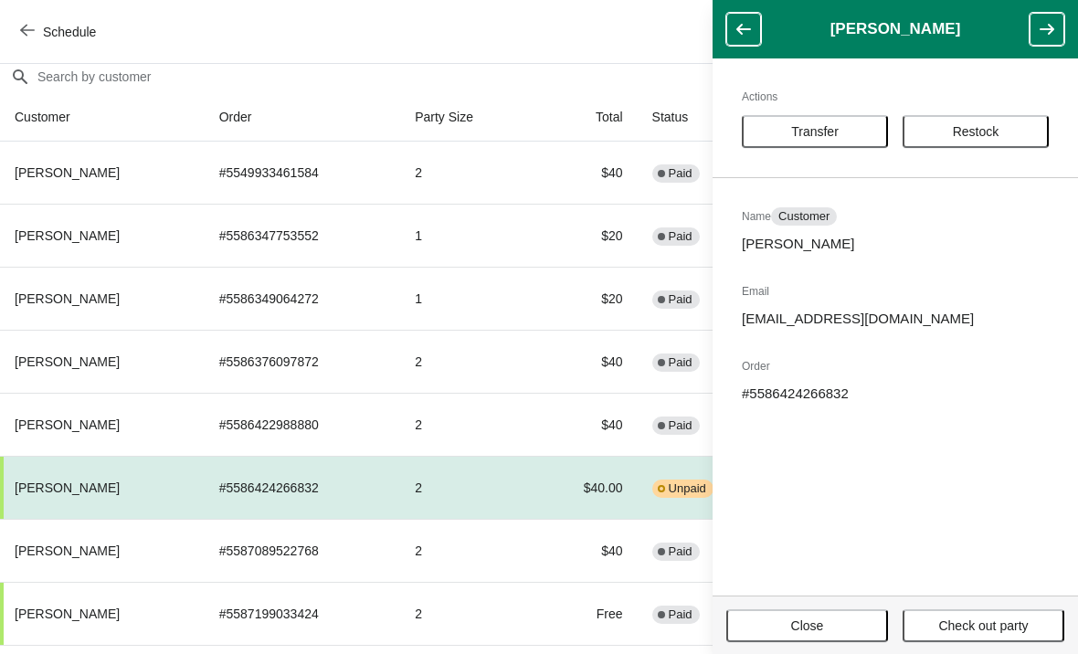
click at [758, 26] on button "button" at bounding box center [743, 29] width 35 height 33
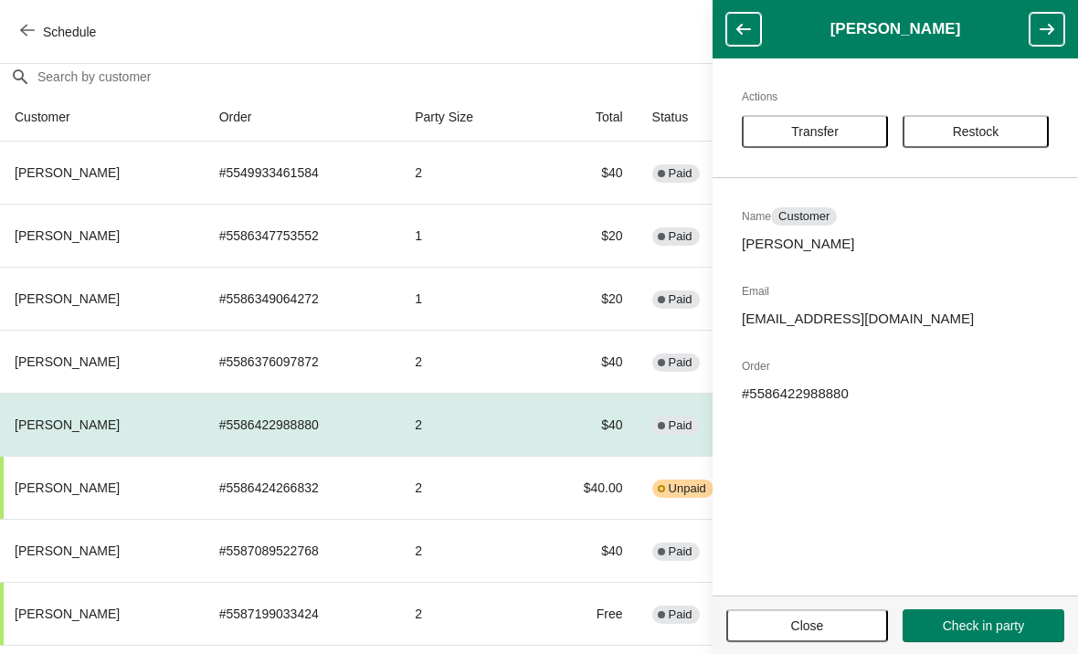
click at [829, 640] on button "Close" at bounding box center [807, 626] width 162 height 33
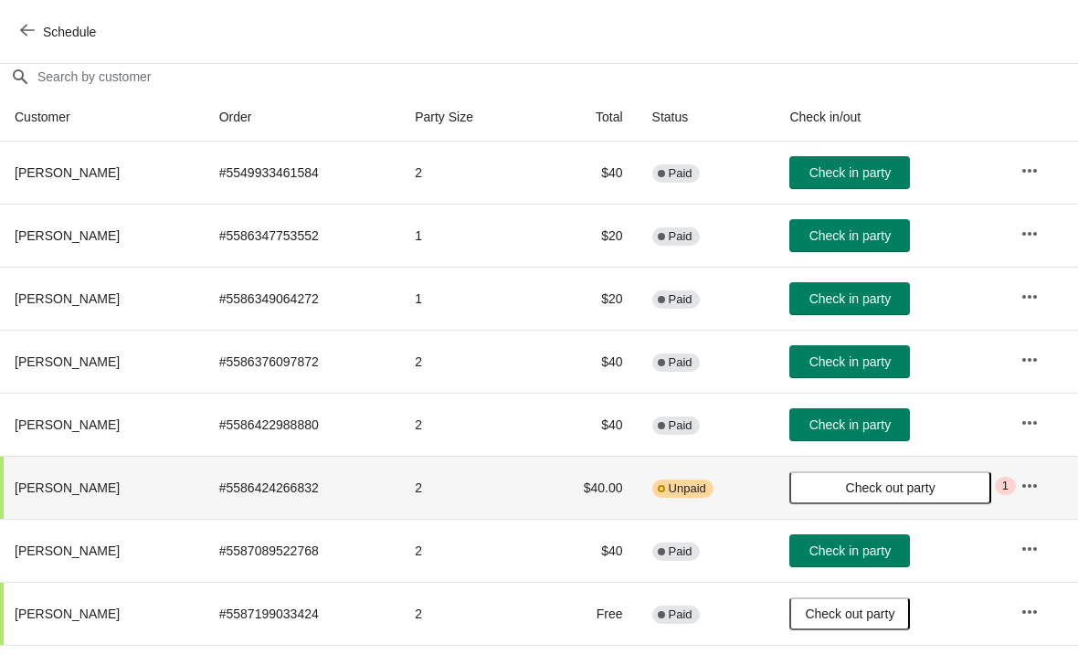
click at [705, 489] on span "Unpaid" at bounding box center [687, 489] width 37 height 15
click at [698, 475] on td "Warning Incomplete Unpaid" at bounding box center [707, 487] width 138 height 63
click at [1039, 478] on icon "button" at bounding box center [1030, 486] width 18 height 18
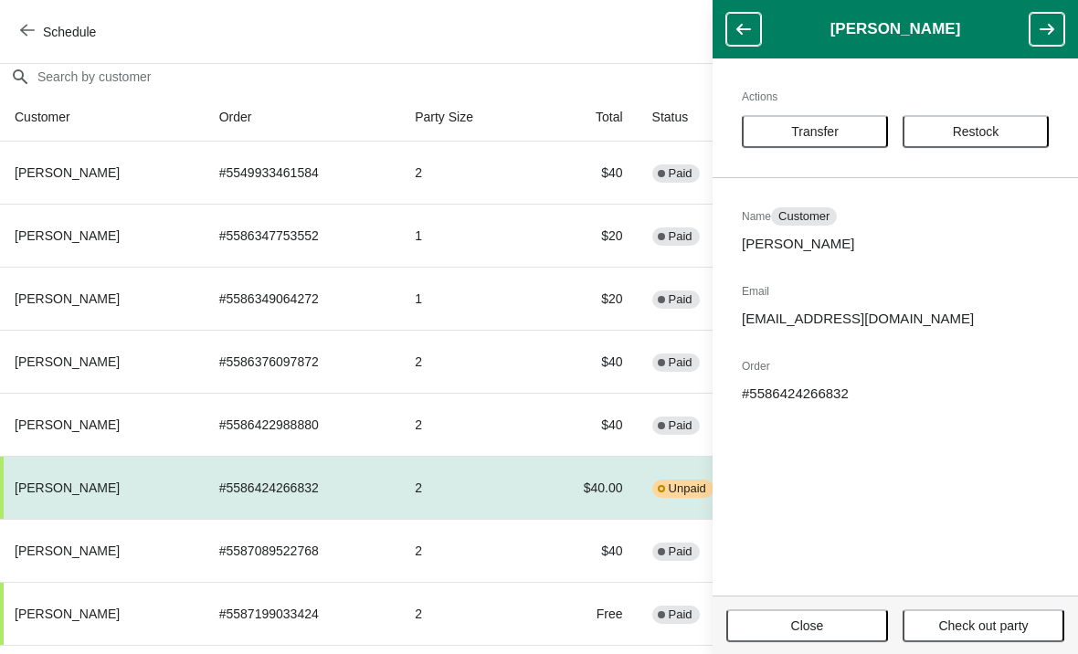
click at [847, 217] on h2 "Name Customer" at bounding box center [895, 216] width 307 height 18
click at [818, 228] on div "Actions Transfer Restock Name Customer [PERSON_NAME] Email [EMAIL_ADDRESS][DOMA…" at bounding box center [896, 326] width 366 height 537
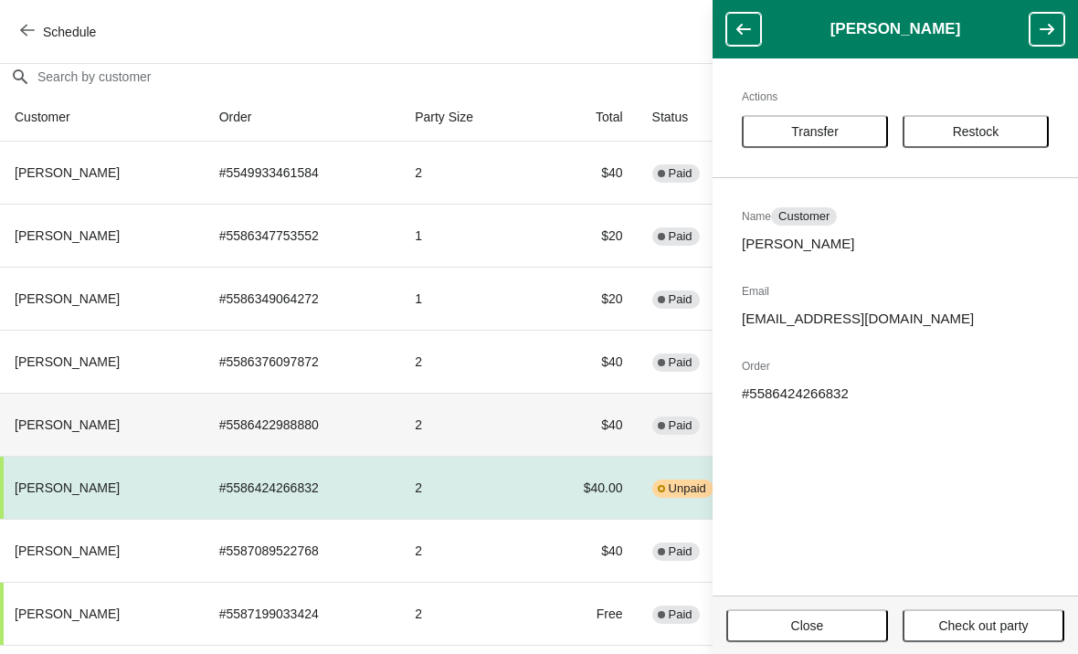
click at [567, 405] on td "$40" at bounding box center [586, 424] width 104 height 63
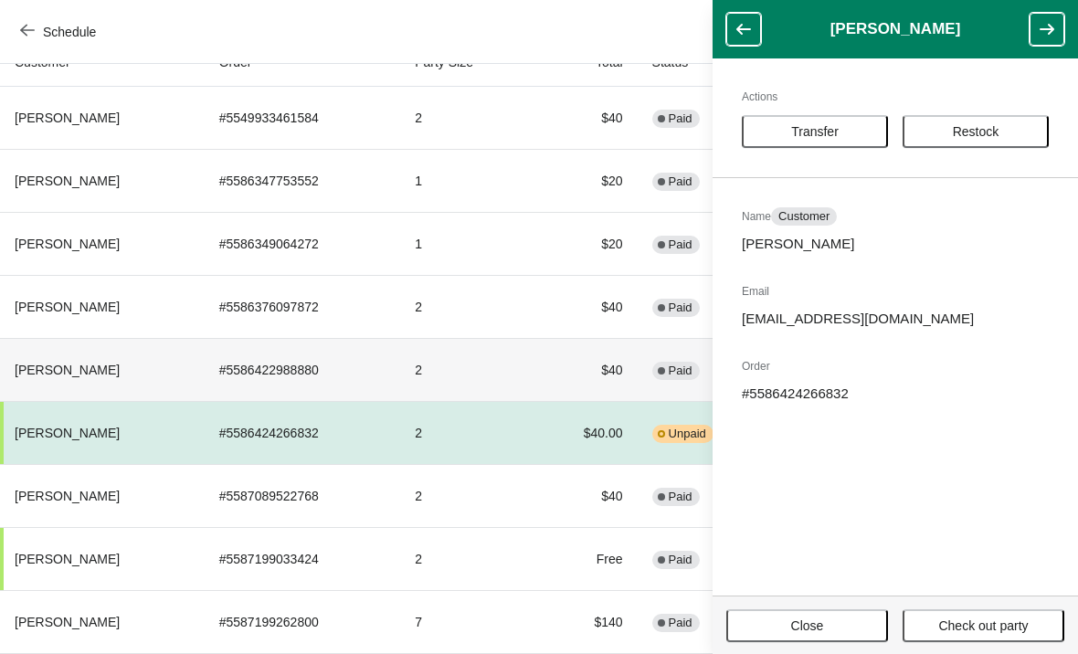
scroll to position [217, 0]
click at [814, 641] on button "Close" at bounding box center [807, 626] width 162 height 33
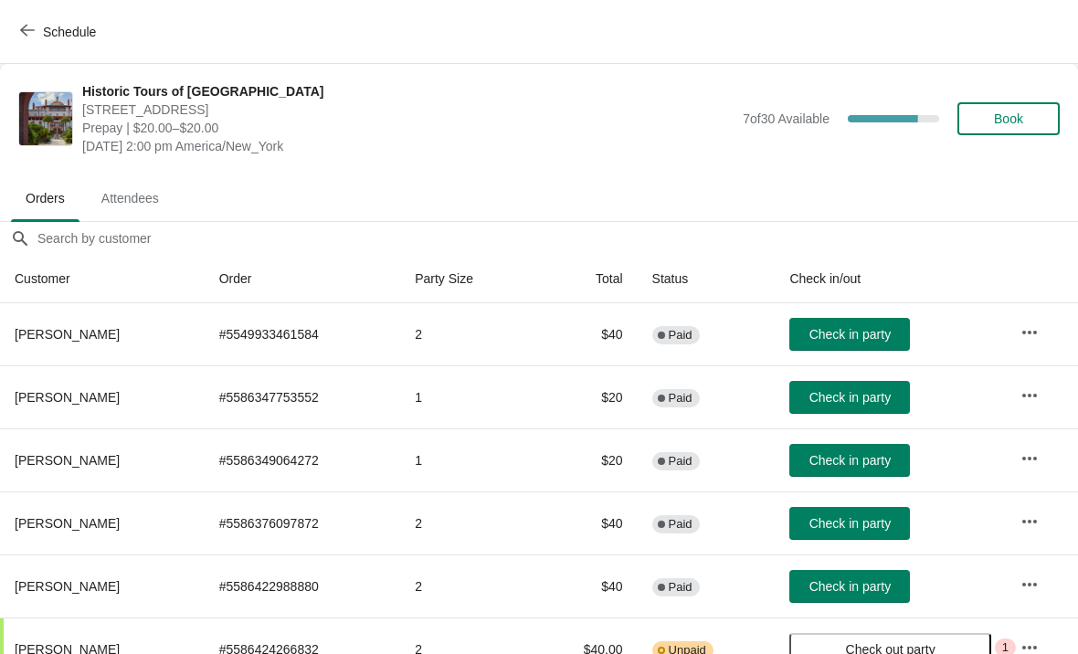
scroll to position [0, 0]
click at [1031, 116] on span "Book" at bounding box center [1008, 118] width 69 height 15
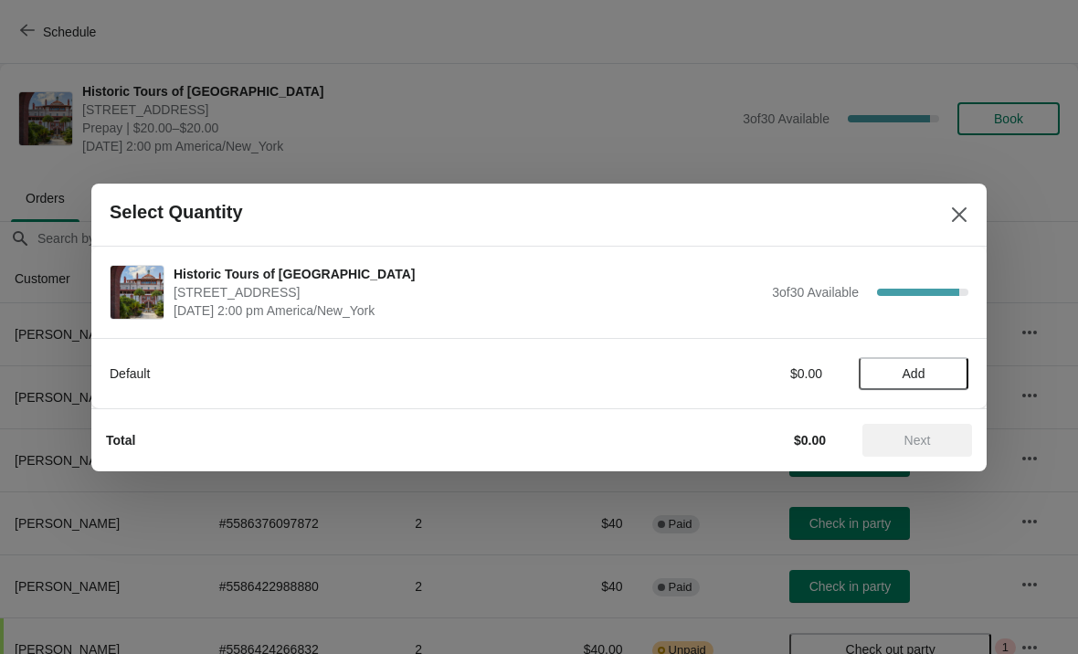
click at [924, 384] on button "Add" at bounding box center [914, 373] width 110 height 33
click at [944, 381] on icon at bounding box center [945, 373] width 19 height 19
click at [929, 455] on button "Next" at bounding box center [918, 440] width 110 height 33
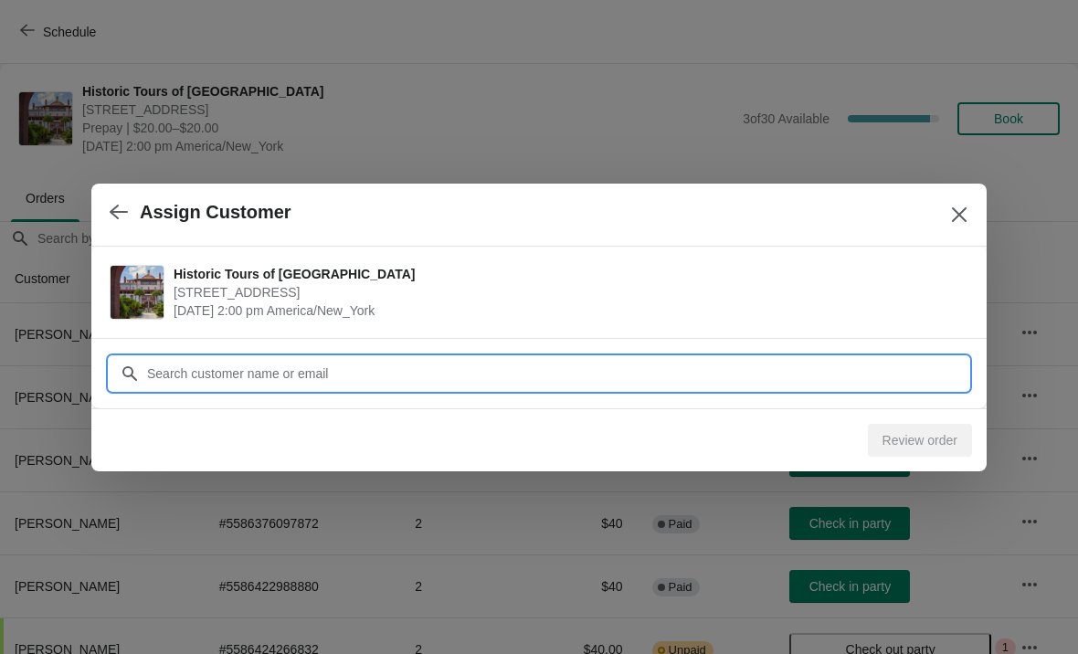
click at [694, 380] on input "Customer" at bounding box center [557, 373] width 822 height 33
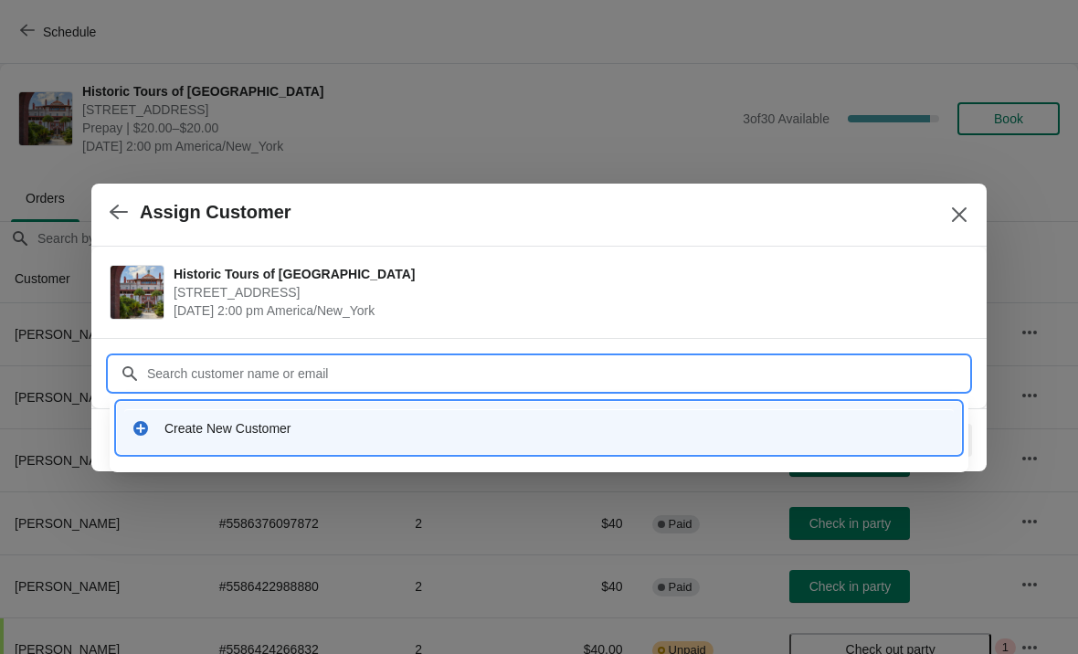
click at [729, 446] on div "Create New Customer" at bounding box center [539, 427] width 830 height 37
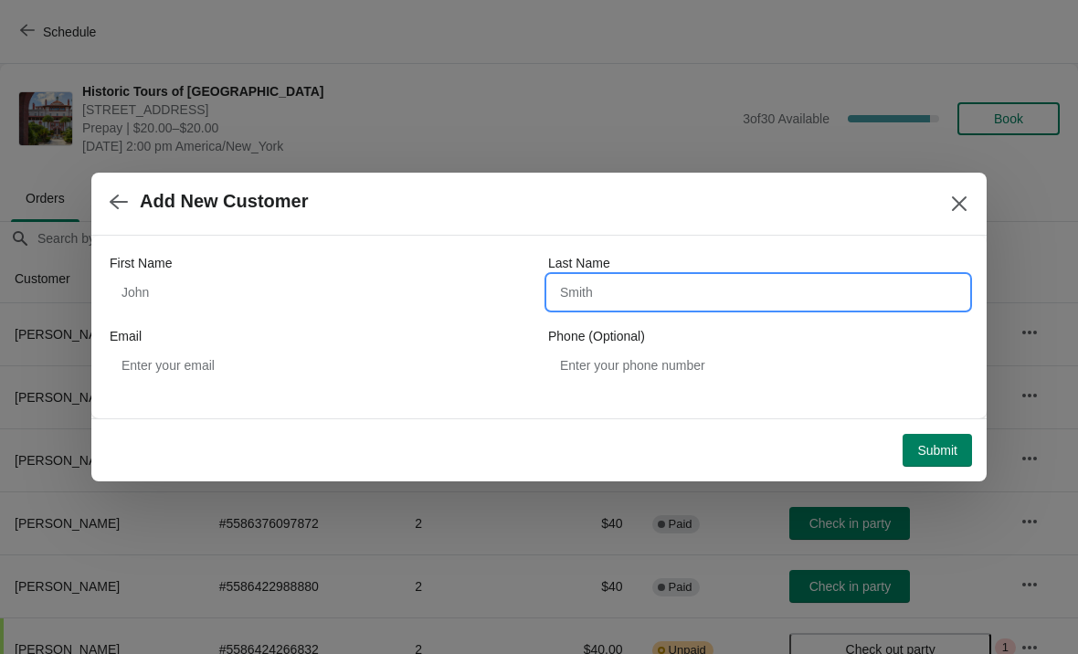
click at [707, 306] on input "Last Name" at bounding box center [758, 292] width 420 height 33
type input "[PERSON_NAME]"
click at [789, 226] on div "Add New Customer" at bounding box center [539, 204] width 896 height 63
